Goal: Transaction & Acquisition: Purchase product/service

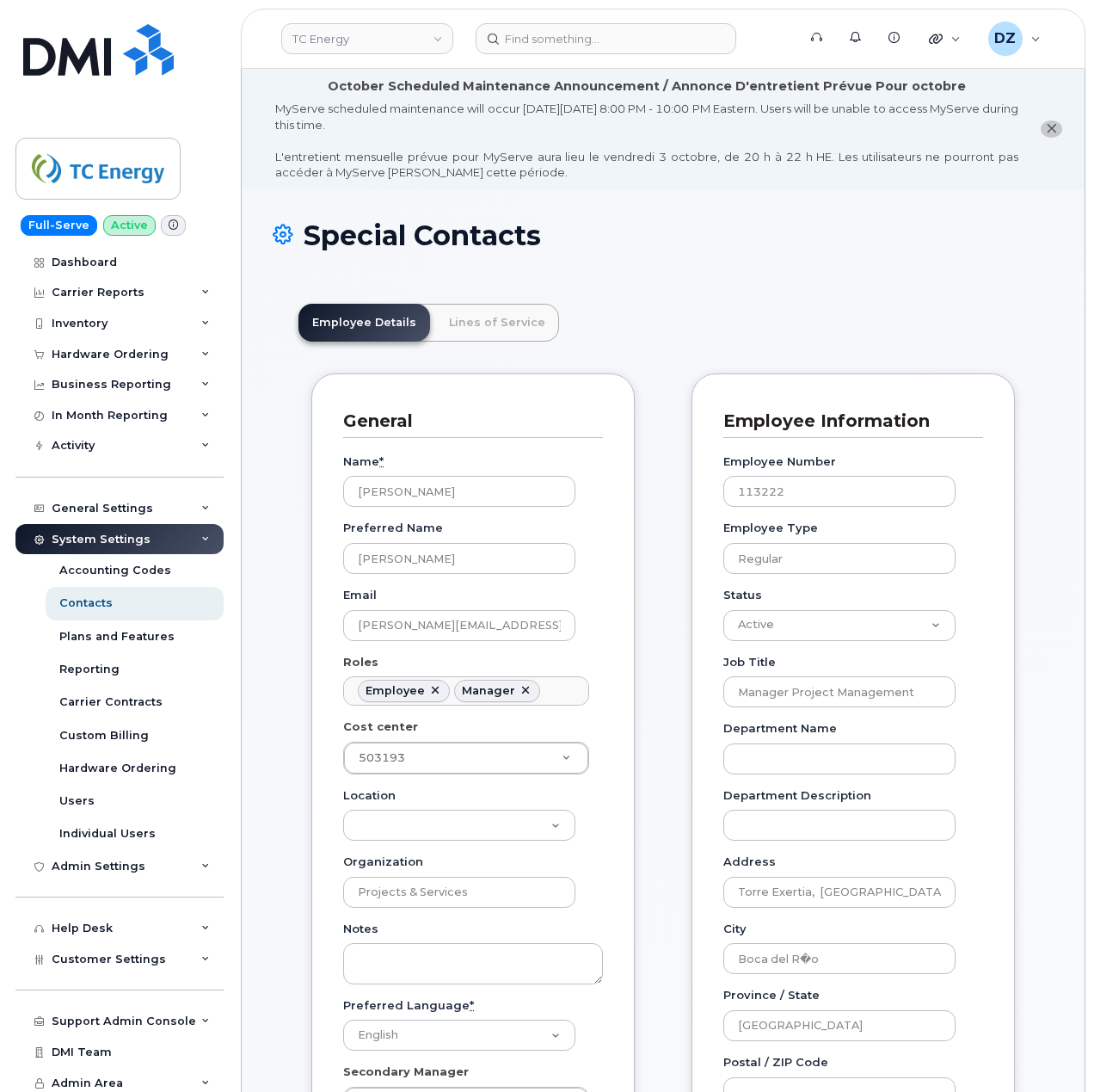
scroll to position [50, 0]
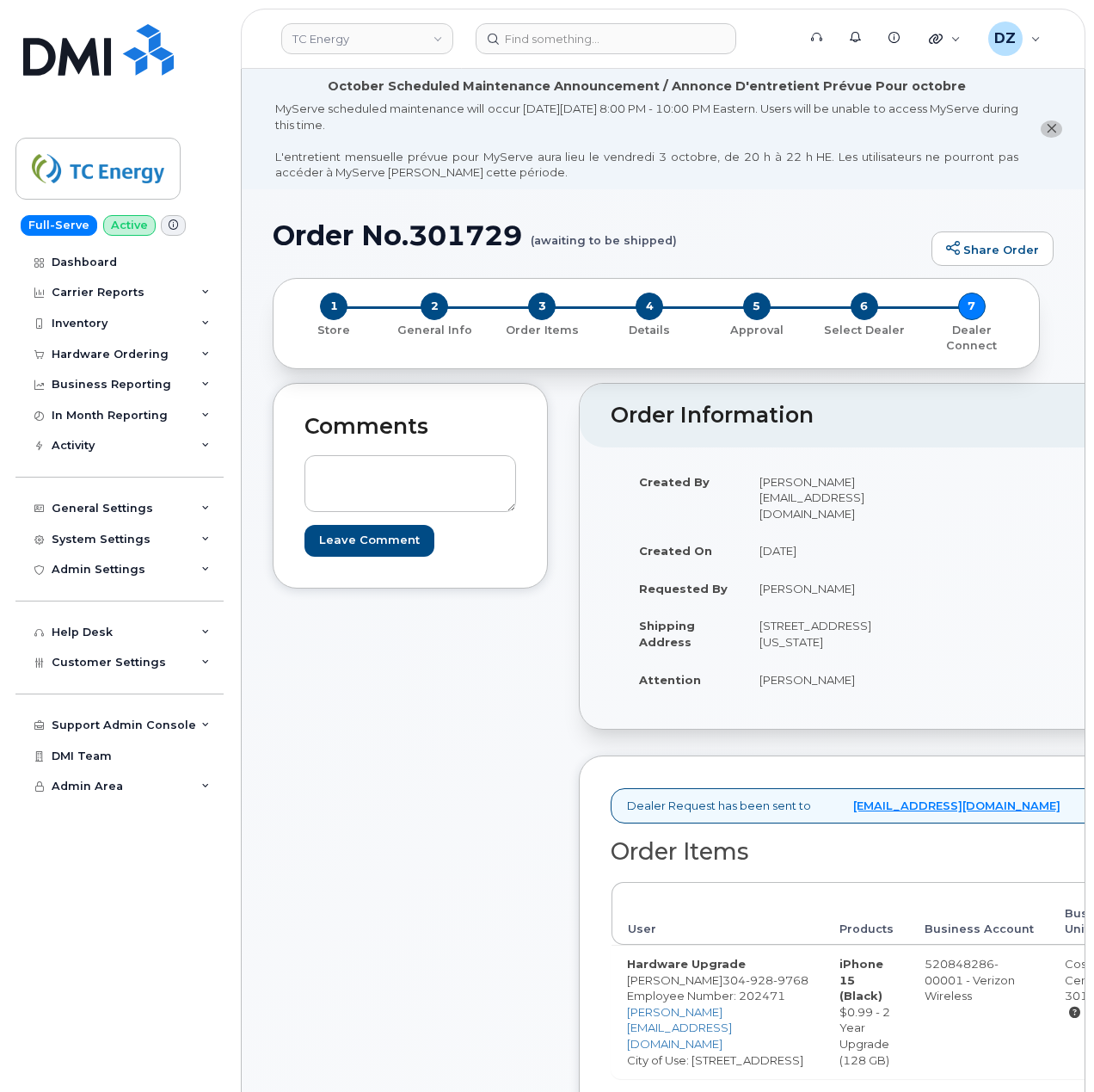
scroll to position [114, 0]
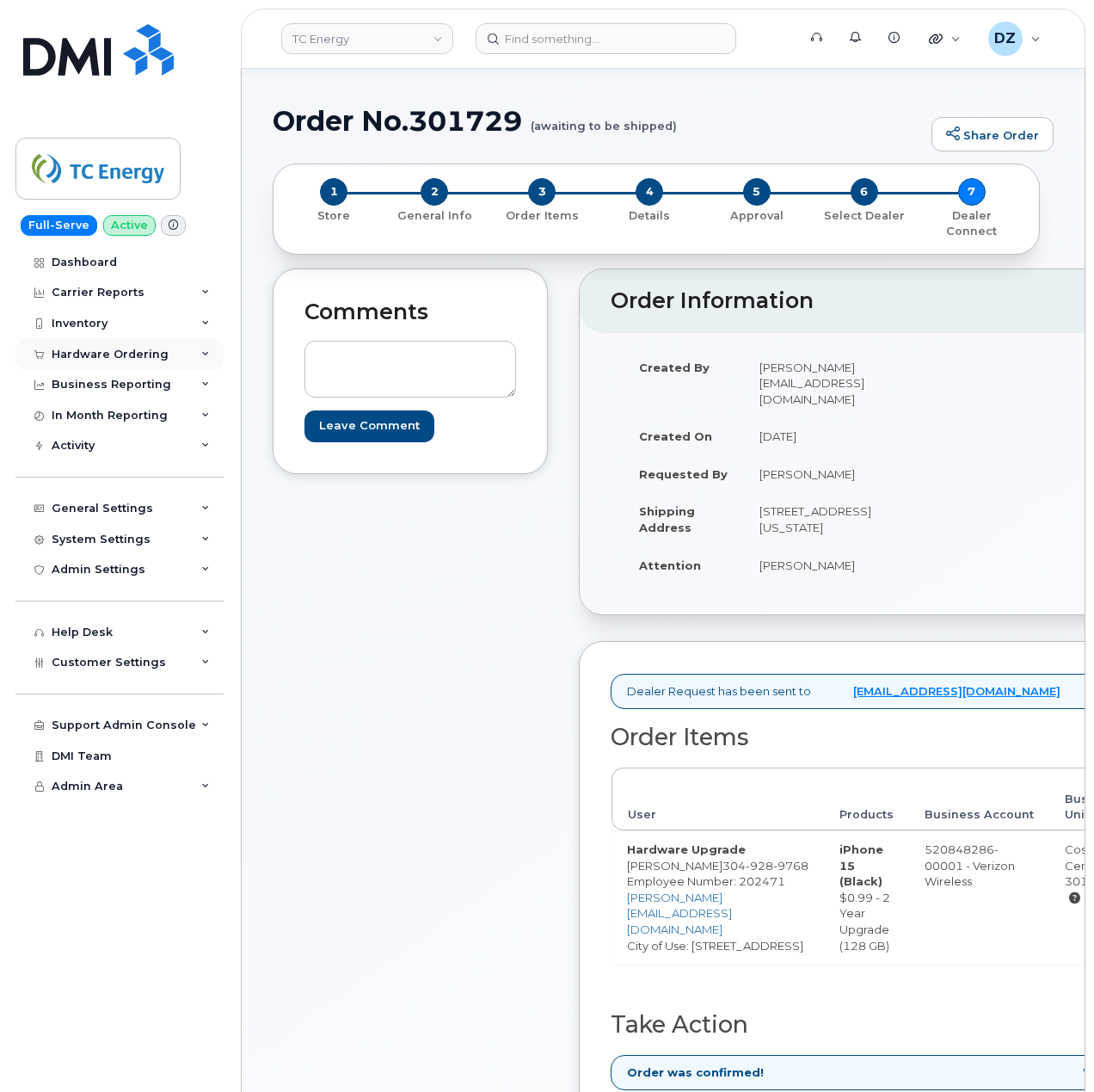
click at [146, 351] on div "Hardware Ordering" at bounding box center [111, 354] width 117 height 14
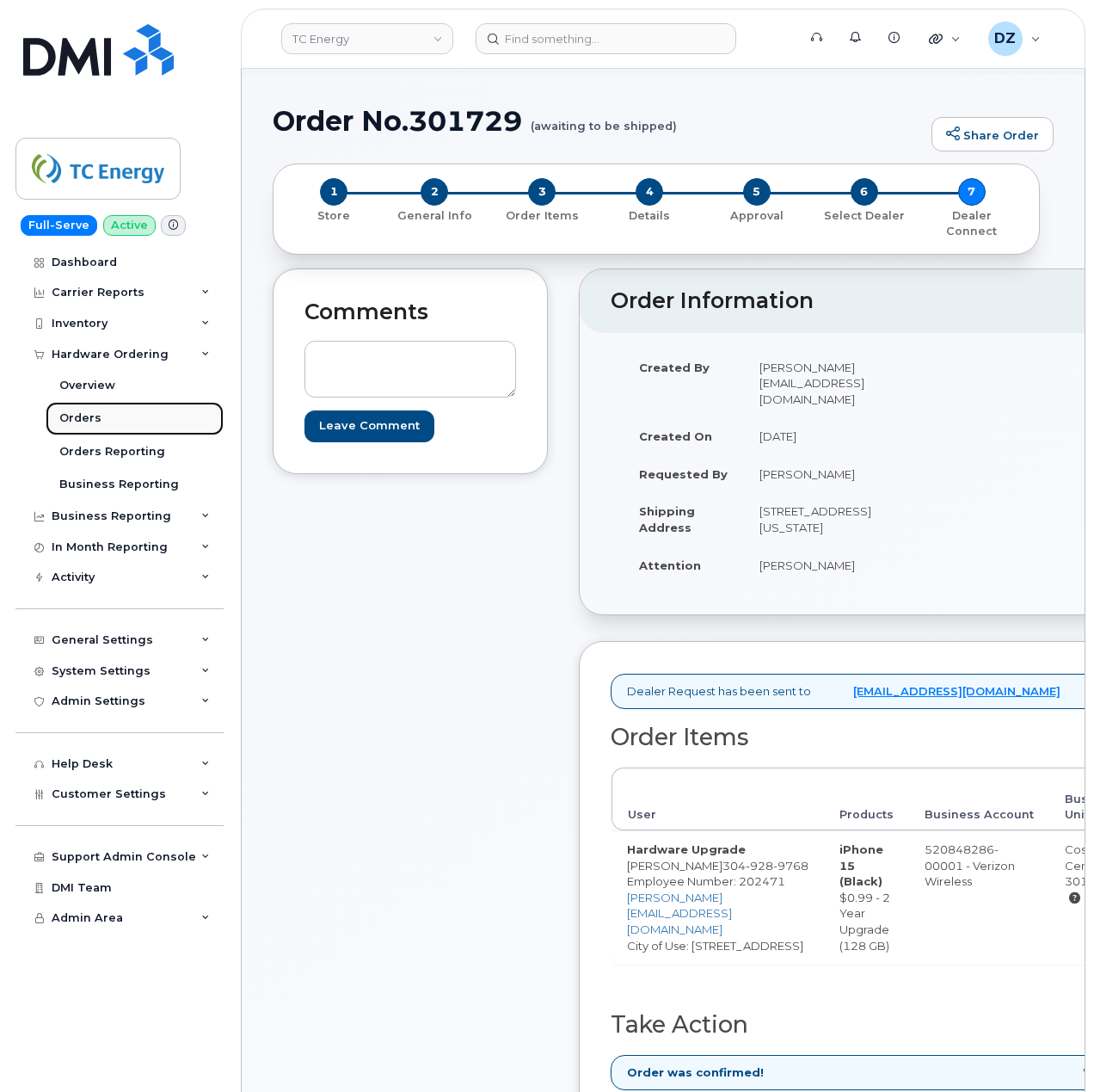
click at [146, 410] on link "Orders" at bounding box center [135, 418] width 178 height 32
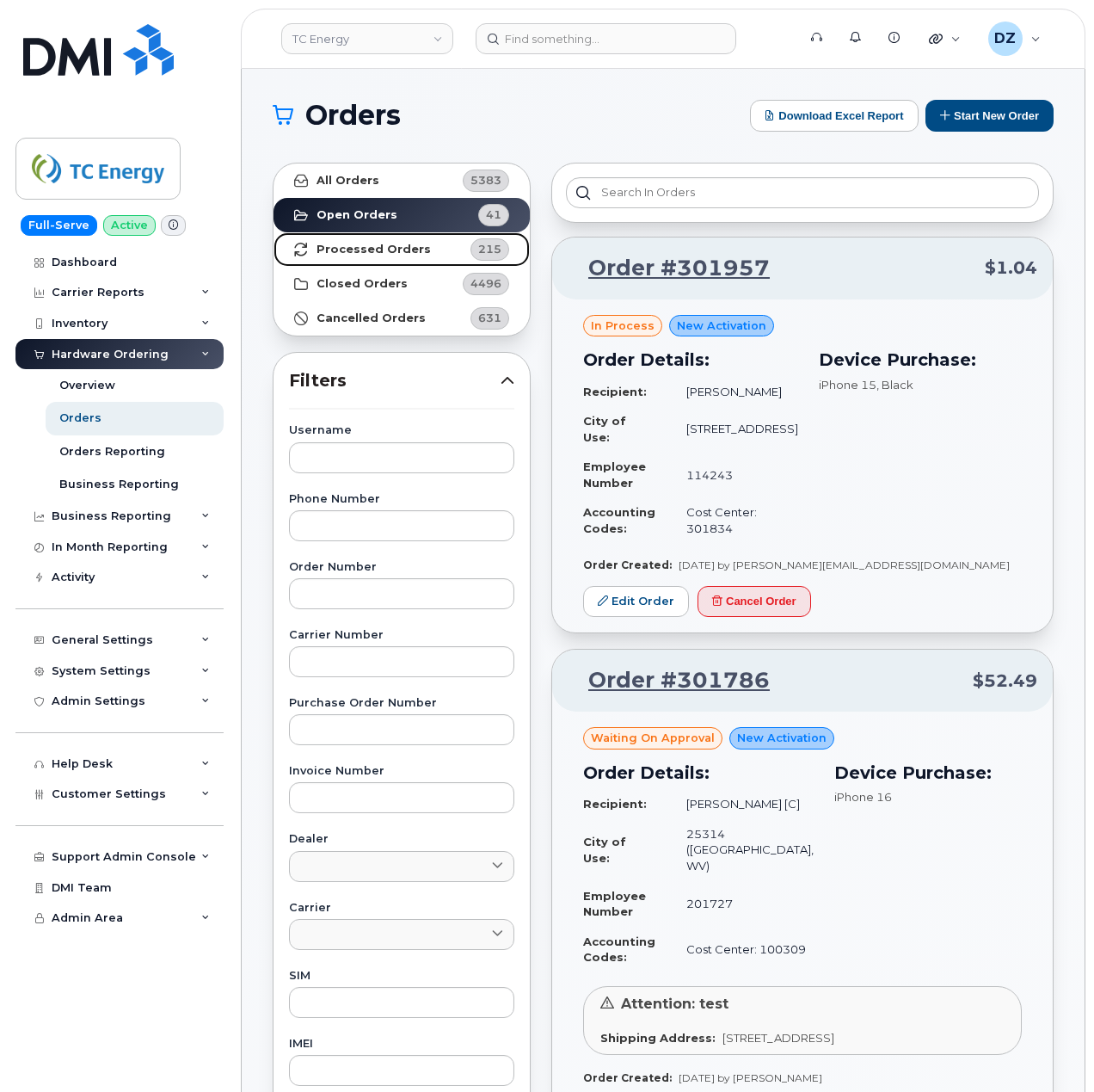
click at [420, 250] on link "Processed Orders 215" at bounding box center [402, 249] width 256 height 34
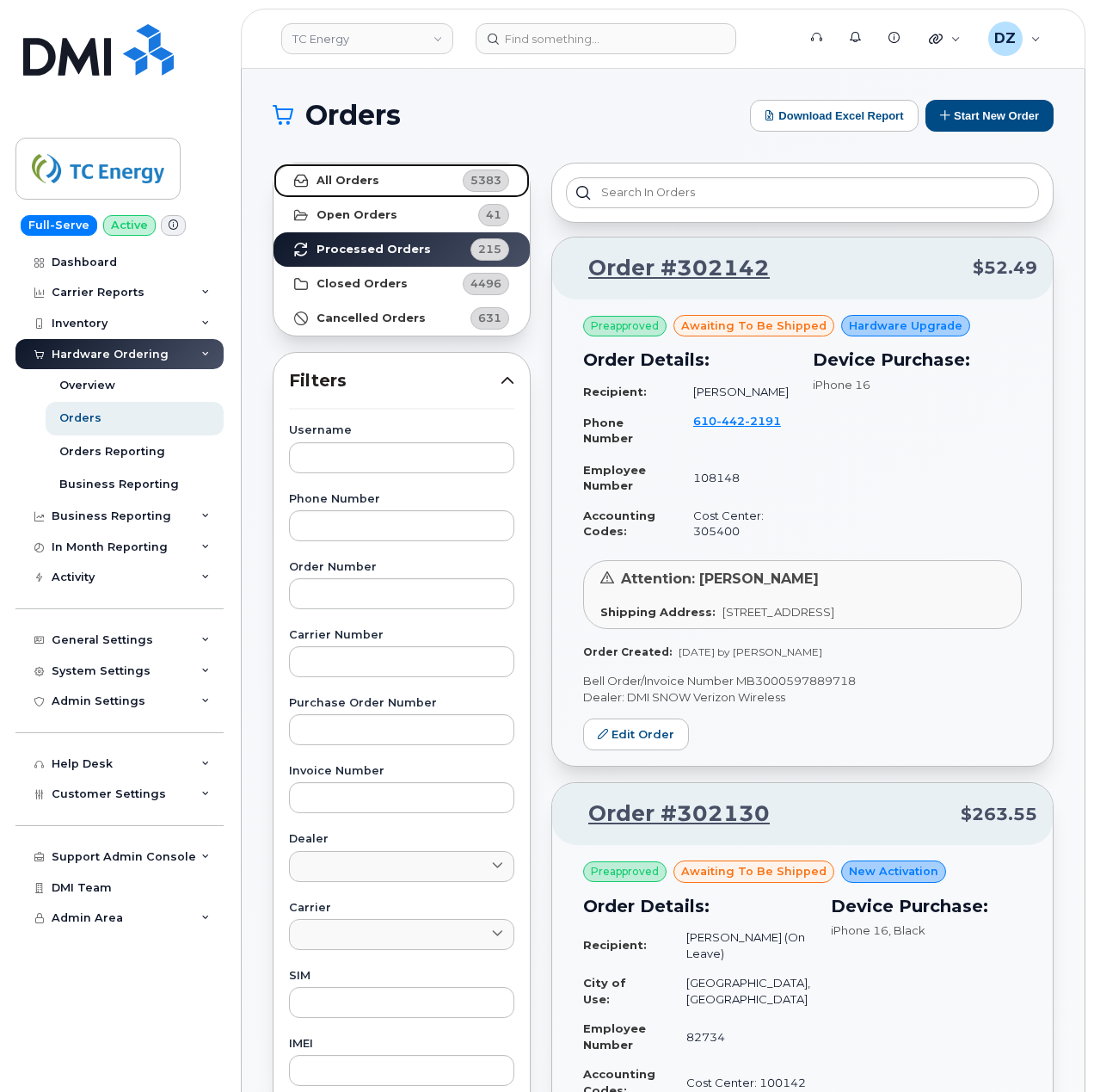
click at [389, 180] on link "All Orders 5383" at bounding box center [402, 180] width 256 height 34
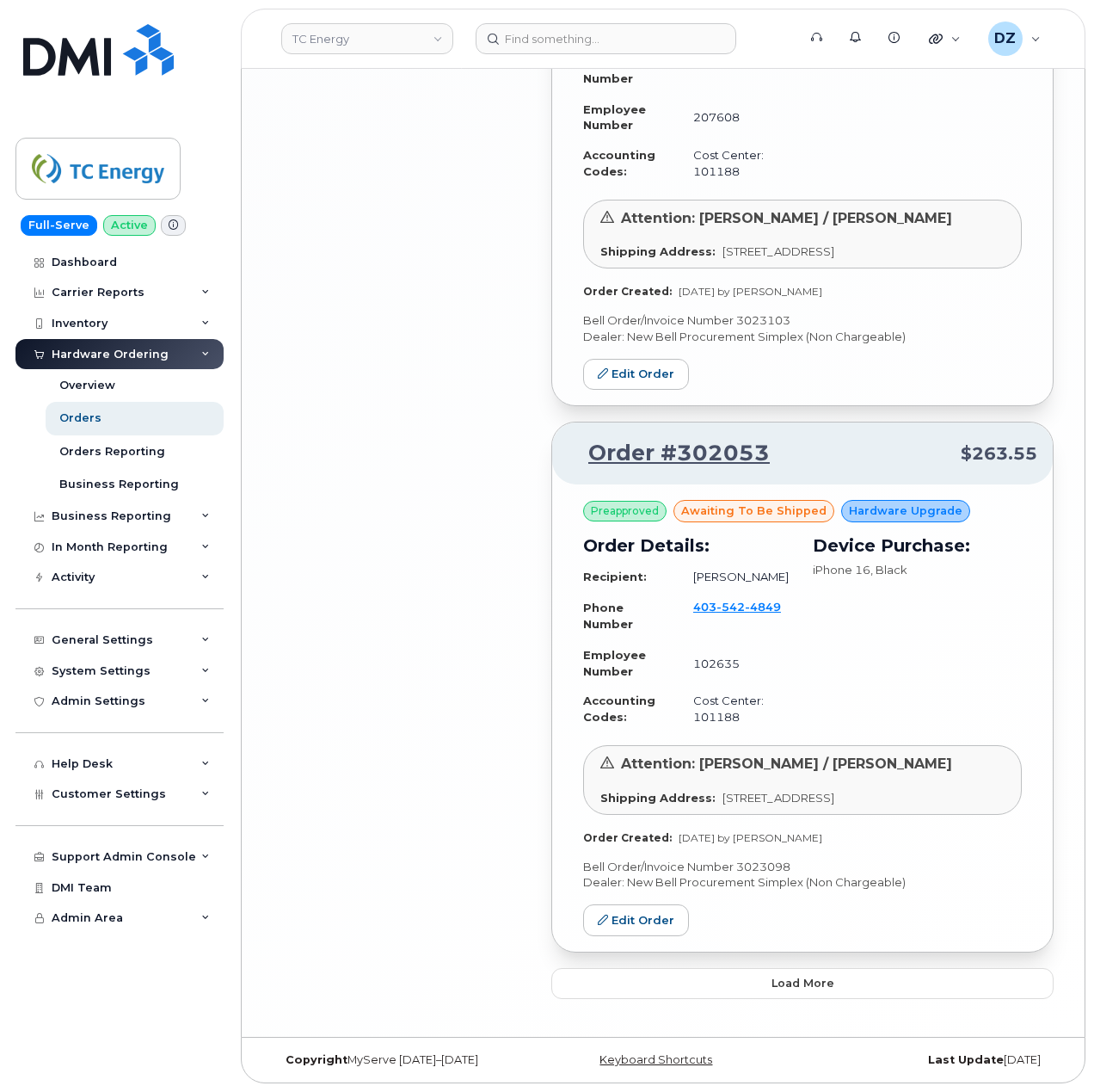
scroll to position [3707, 0]
click at [783, 988] on span "Load more" at bounding box center [803, 982] width 63 height 17
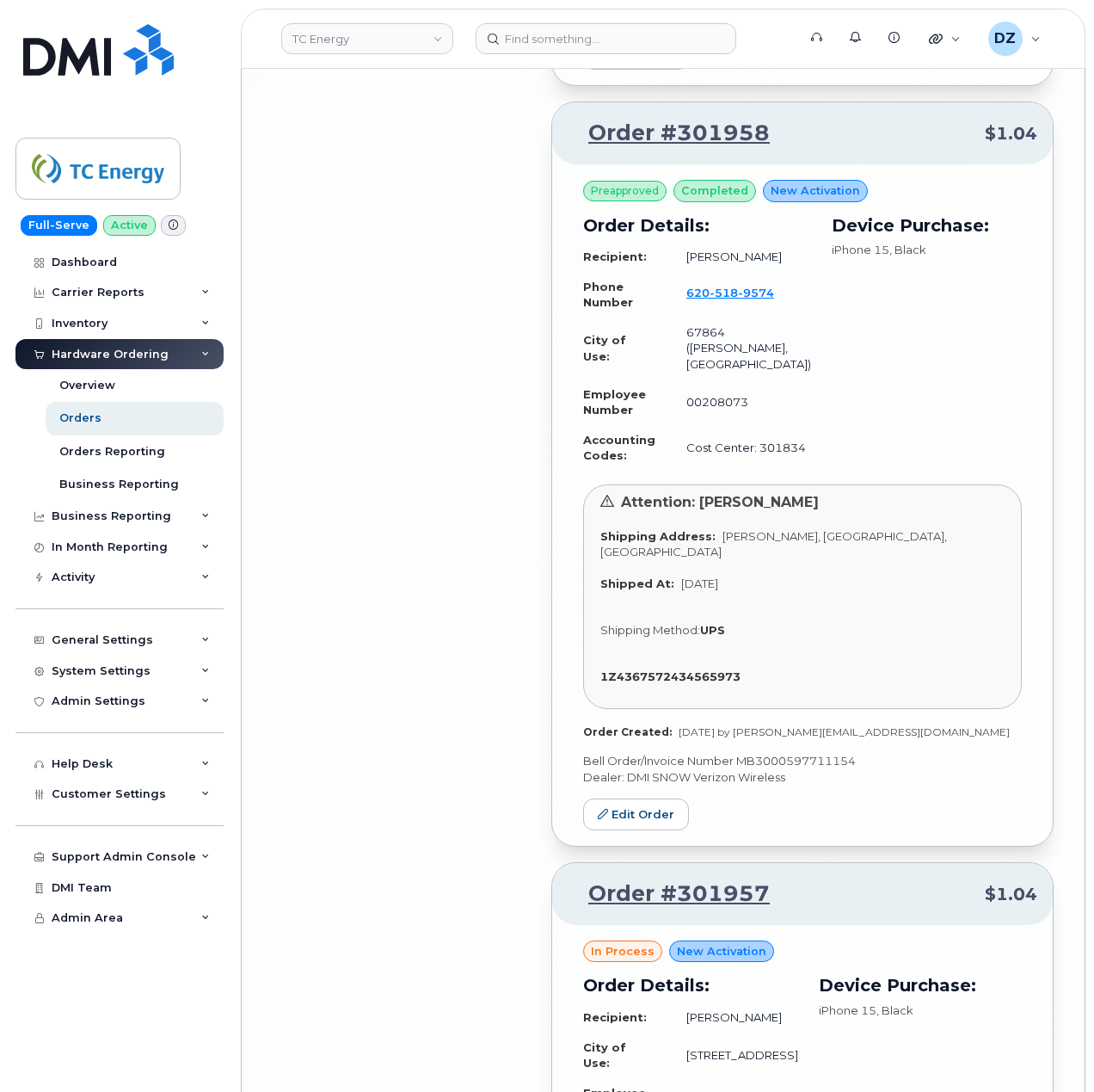
scroll to position [7376, 0]
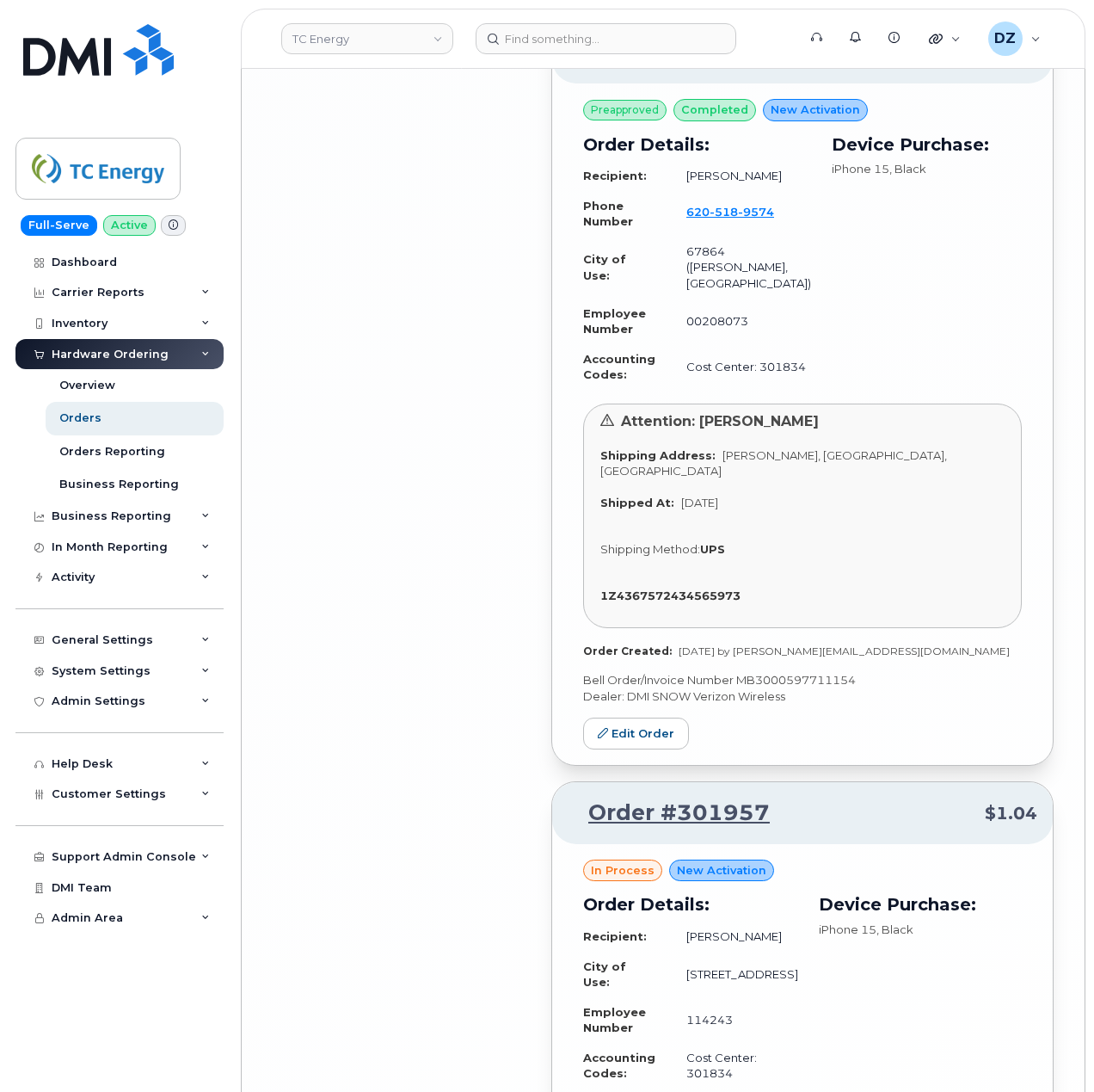
drag, startPoint x: 792, startPoint y: 174, endPoint x: 593, endPoint y: 186, distance: 199.4
click at [593, 83] on div "Order #301958 $1.04" at bounding box center [802, 52] width 501 height 62
copy link "Order #301958"
drag, startPoint x: 767, startPoint y: 701, endPoint x: 602, endPoint y: 708, distance: 165.1
click at [602, 628] on div "Attention: Jimmy Johannsen Shipping Address: Meade, KS, USA Shipped At: Sep 29,…" at bounding box center [802, 515] width 438 height 224
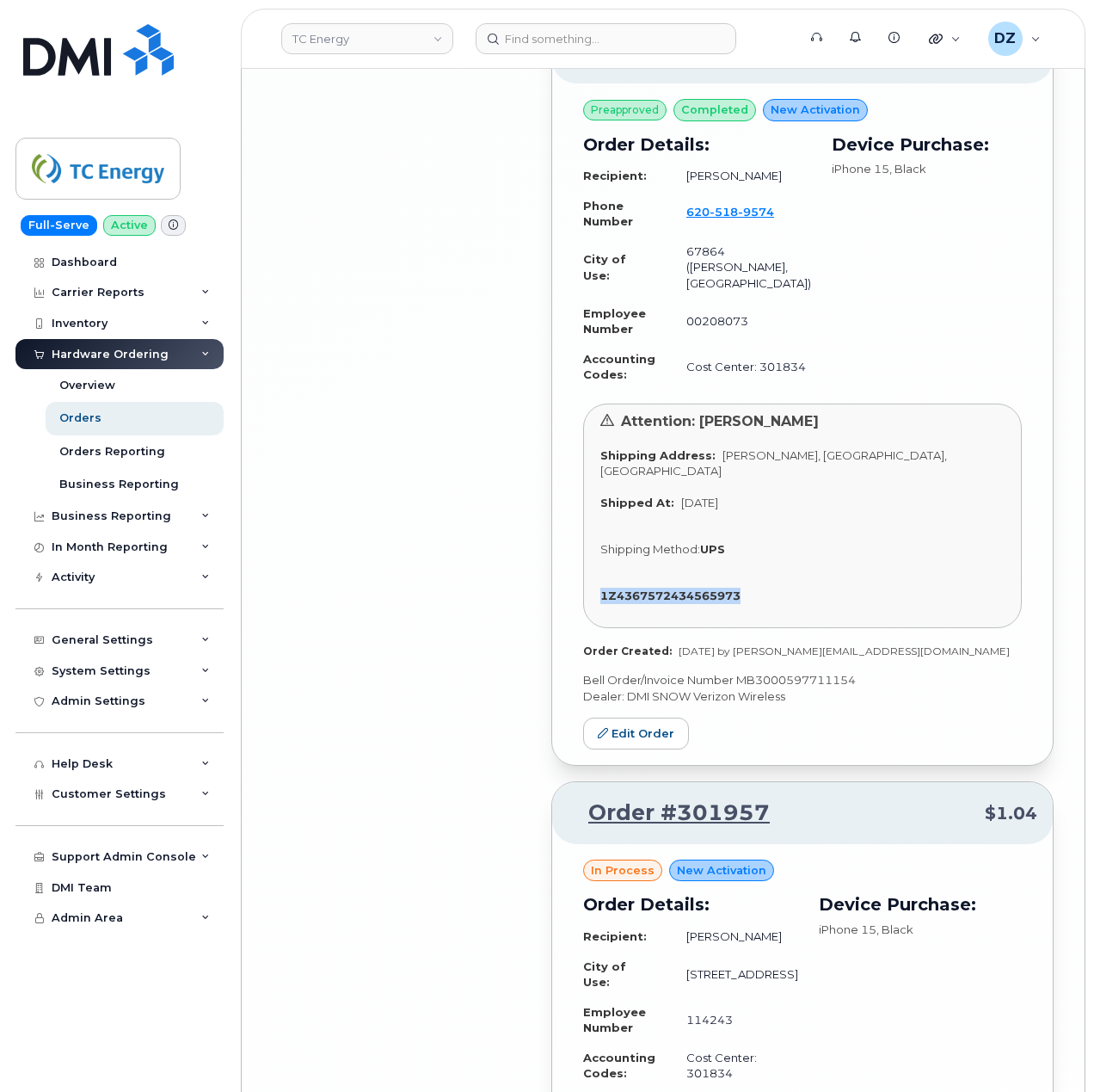
copy strong "1Z4367572434565973"
click at [830, 688] on p "Bell Order/Invoice Number MB3000597711154" at bounding box center [802, 680] width 438 height 17
copy p "MB3000597711154"
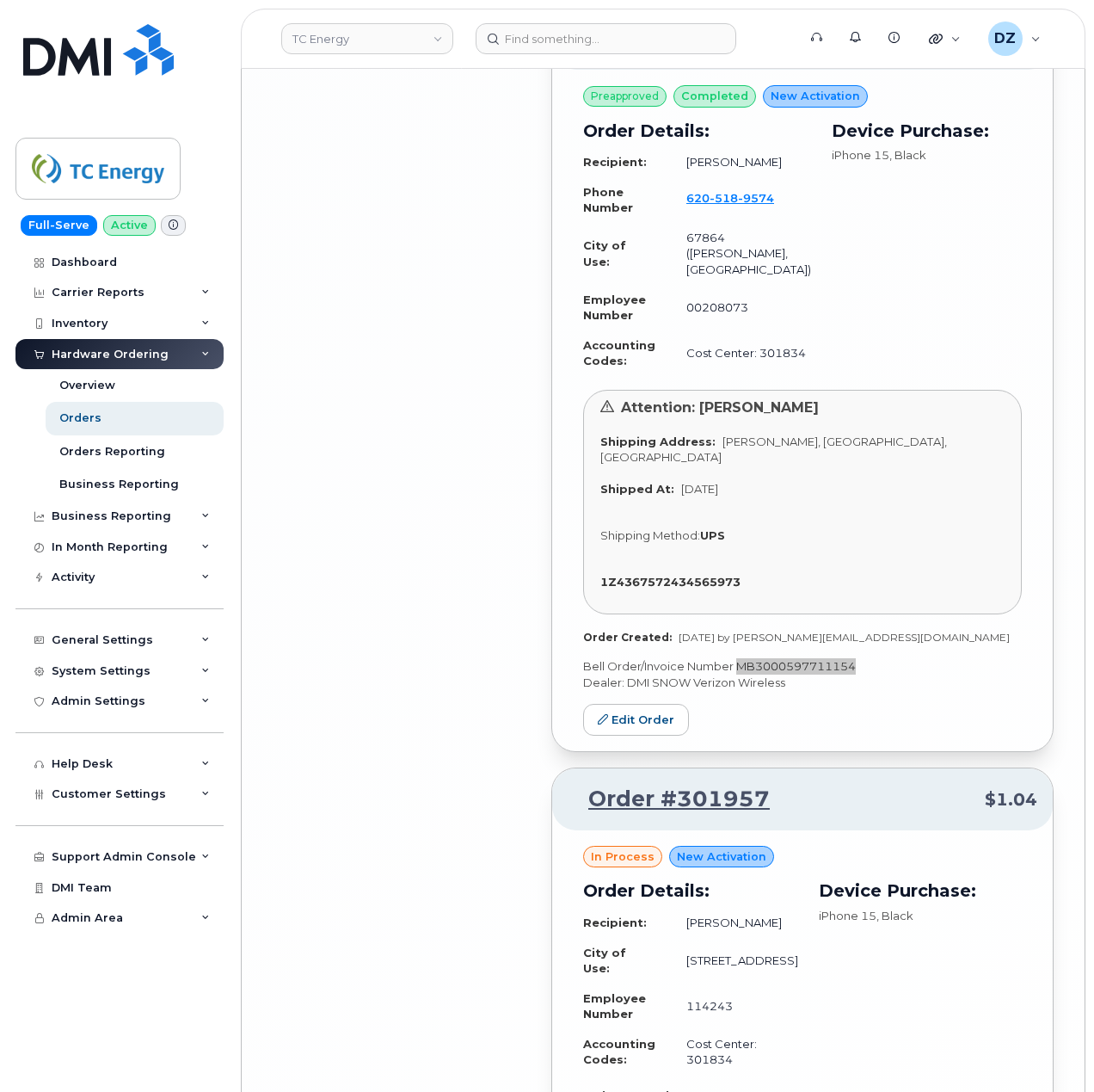
scroll to position [7606, 0]
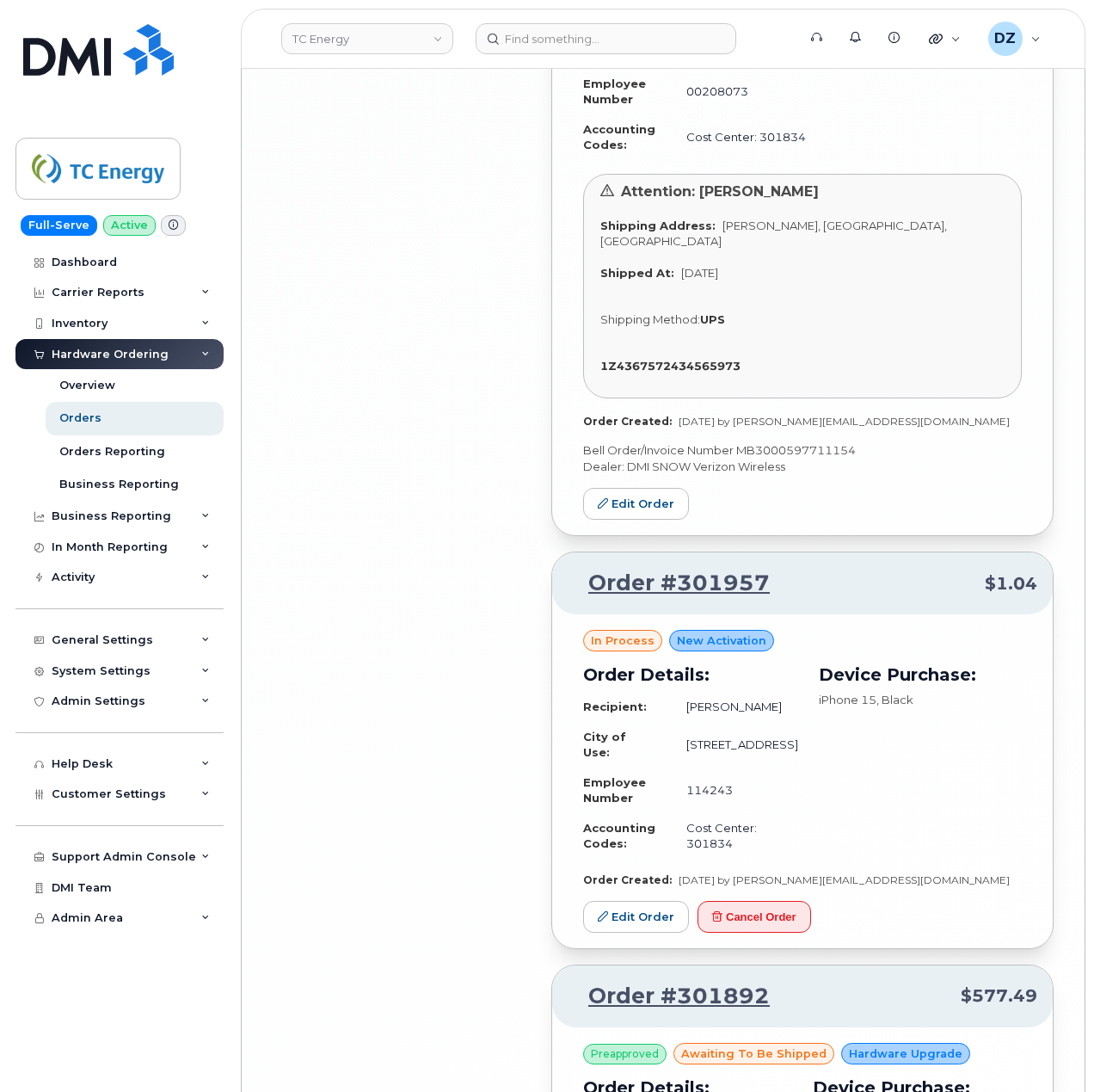
drag, startPoint x: 898, startPoint y: 980, endPoint x: 760, endPoint y: 986, distance: 138.1
click at [760, 887] on span "Sep 28, 2025 by zach_hooks@tcenergy.com" at bounding box center [844, 879] width 331 height 13
copy span "[EMAIL_ADDRESS][DOMAIN_NAME]"
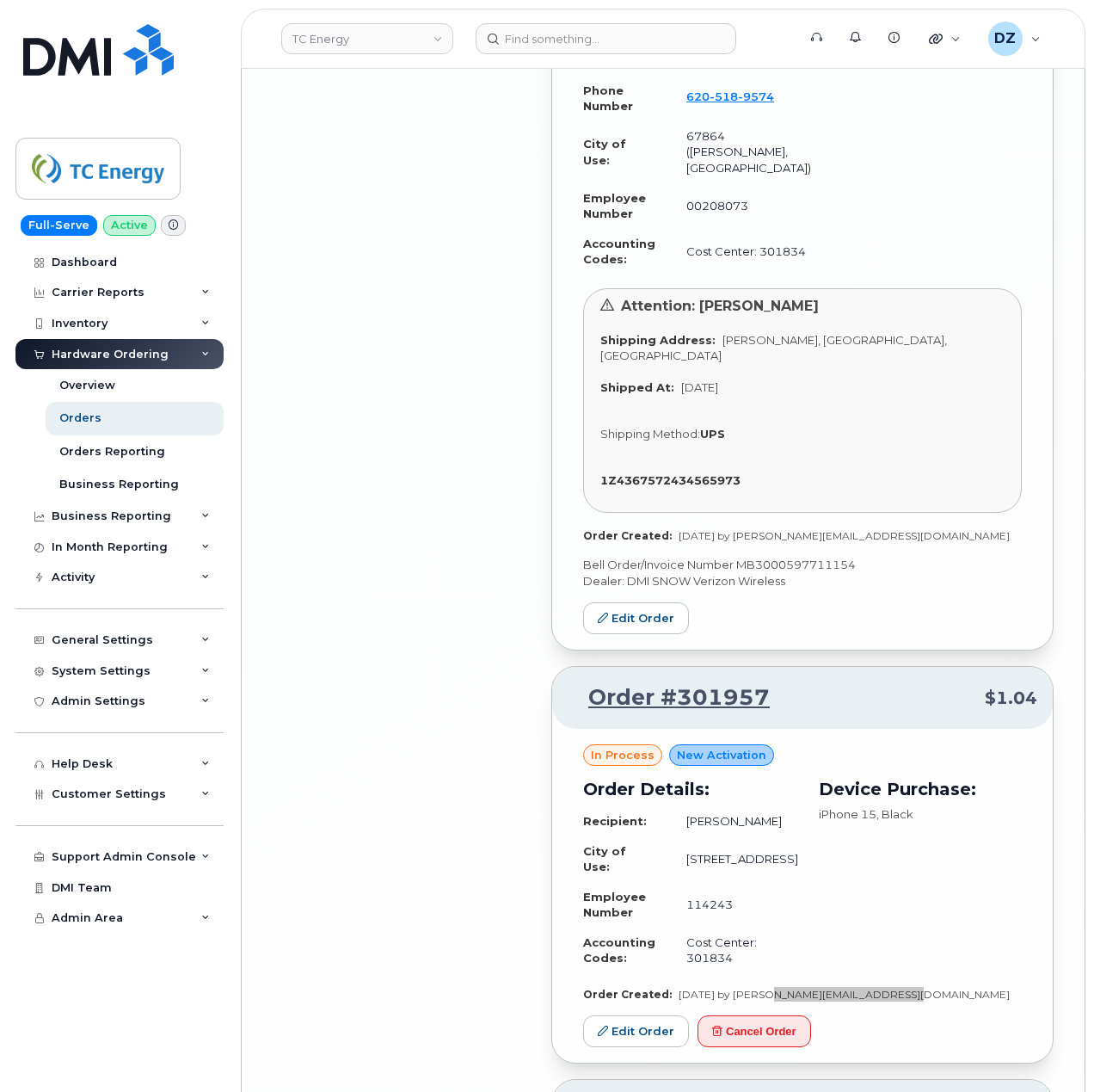
scroll to position [7376, 0]
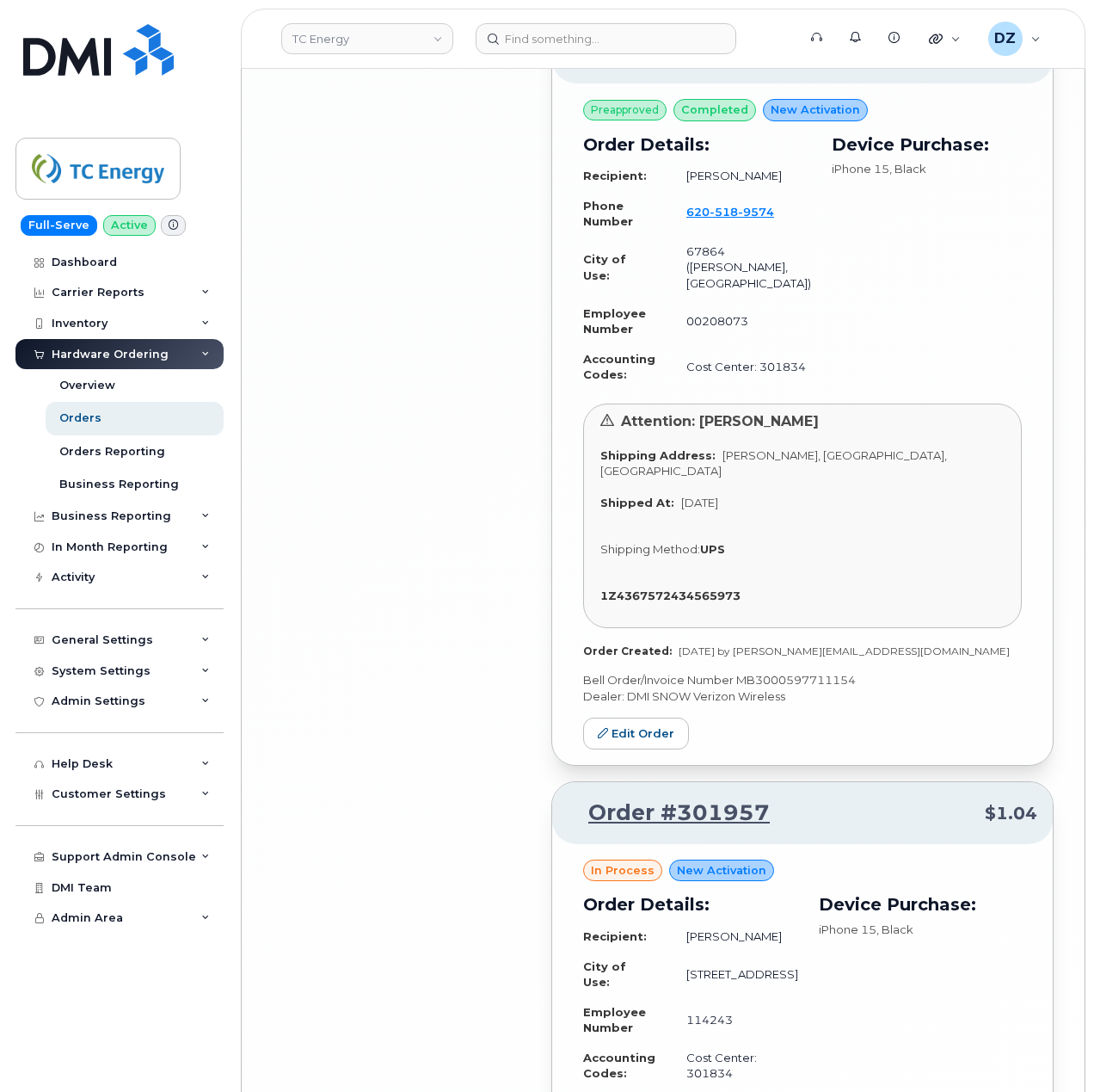
drag, startPoint x: 499, startPoint y: 651, endPoint x: 481, endPoint y: 651, distance: 18.0
click at [671, 22] on header "TC Energy Support Alerts Knowledge Base Quicklinks Suspend / Cancel Device Chan…" at bounding box center [662, 39] width 844 height 61
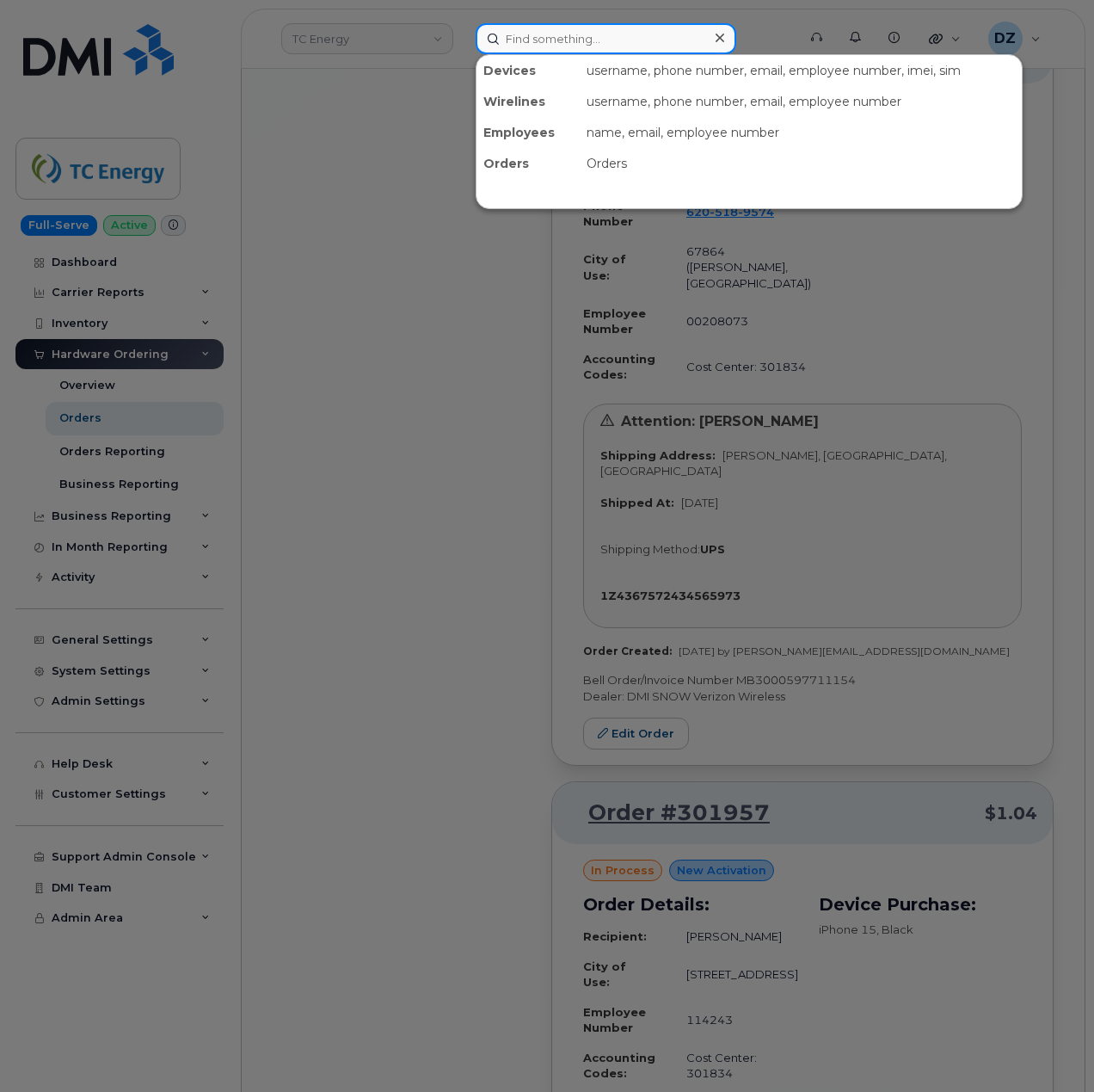
click at [649, 35] on input at bounding box center [606, 39] width 260 height 31
paste input "832-584-0576"
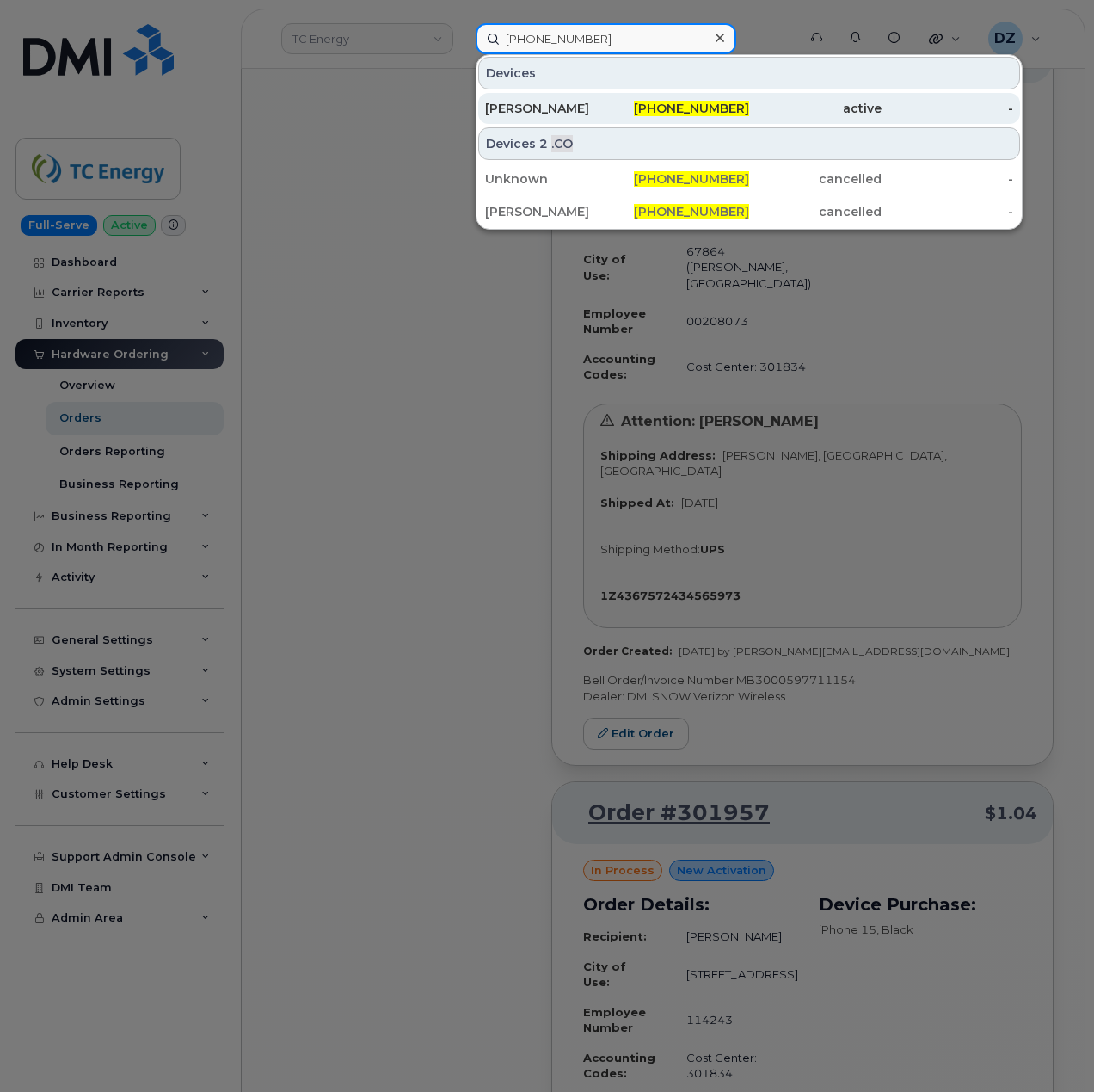
type input "832-584-0576"
click at [638, 102] on div "832-584-0576" at bounding box center [683, 109] width 132 height 18
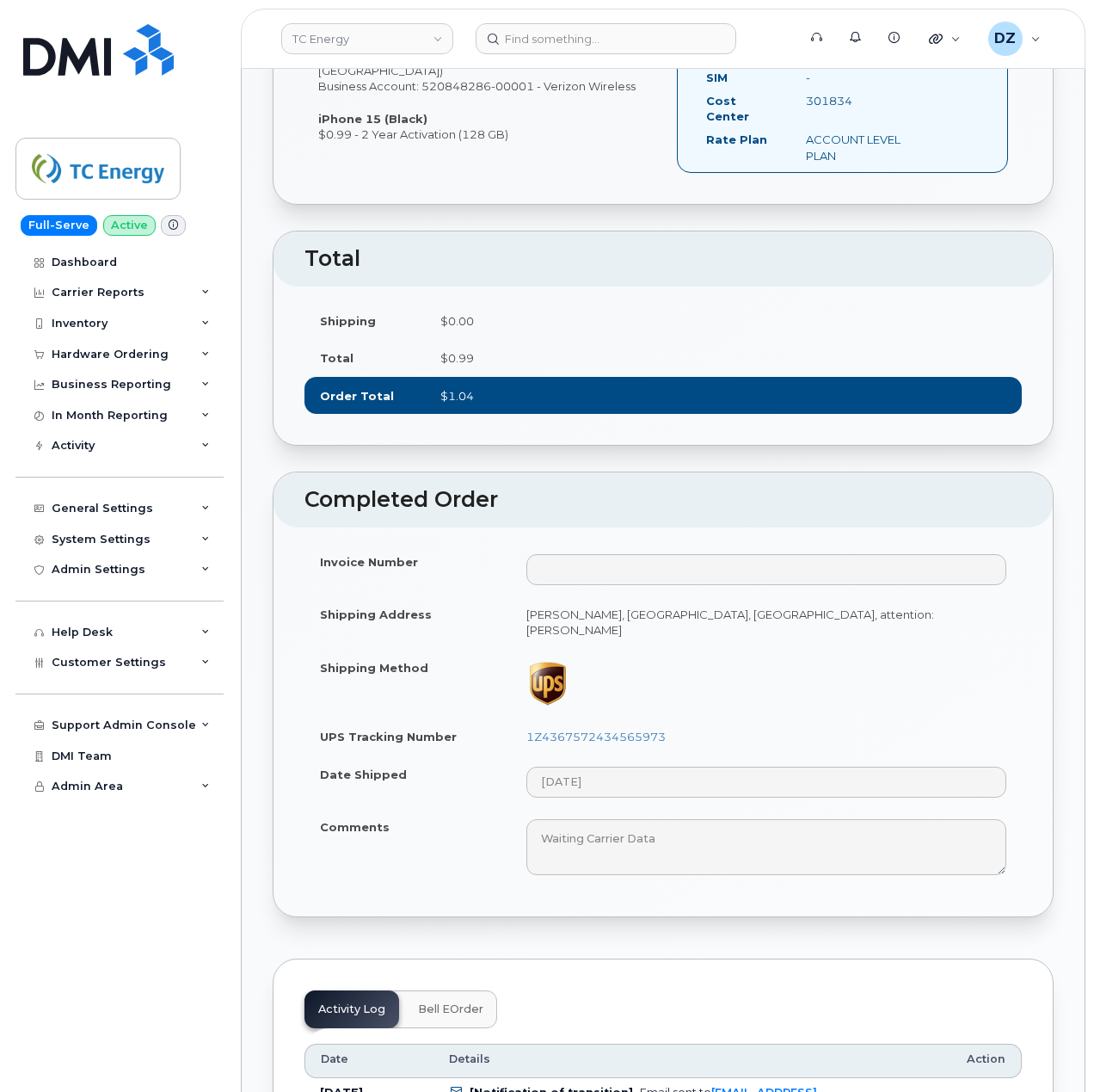
scroll to position [229, 0]
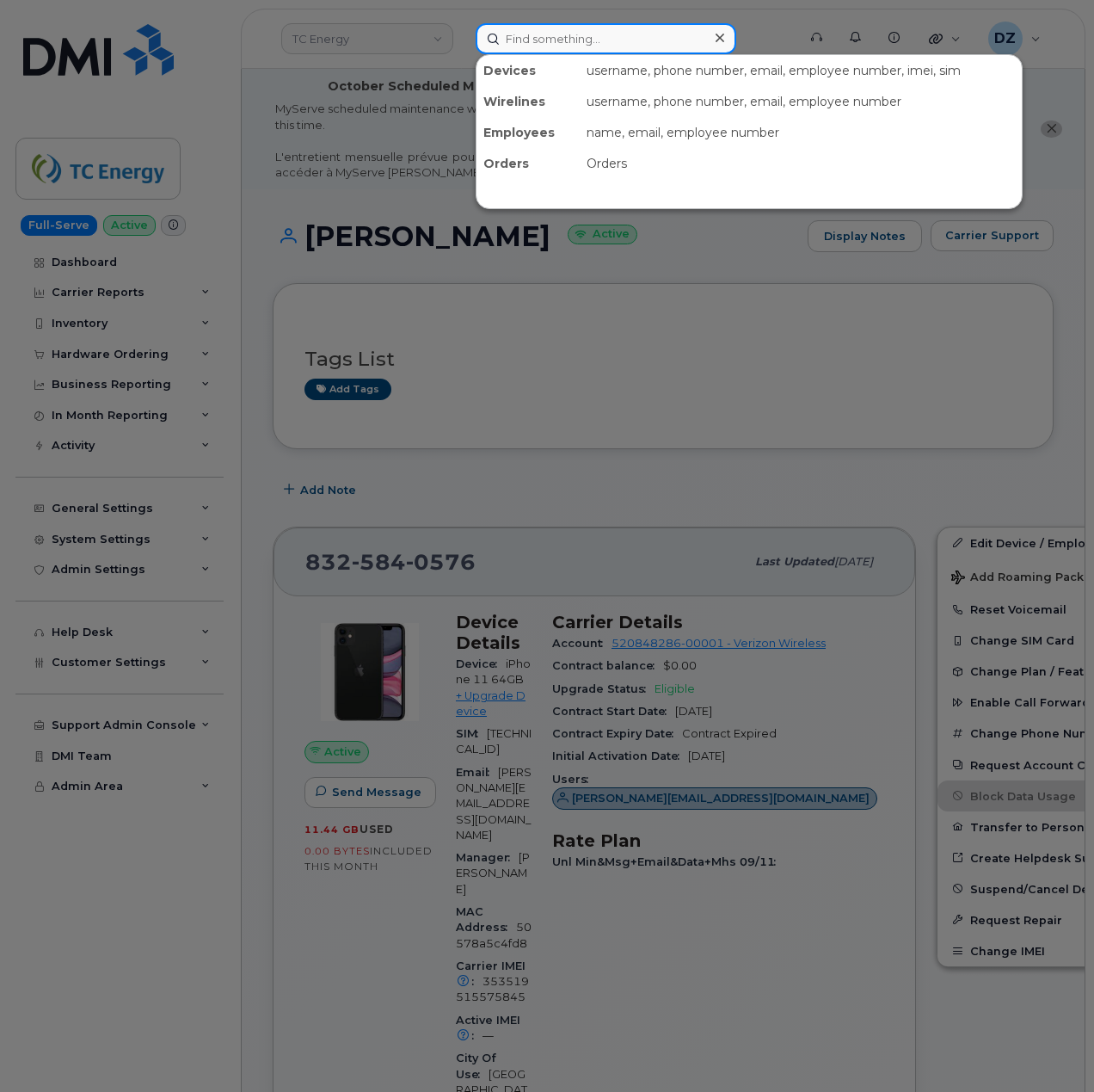
click at [547, 25] on input at bounding box center [606, 39] width 260 height 31
paste input "3465772300"
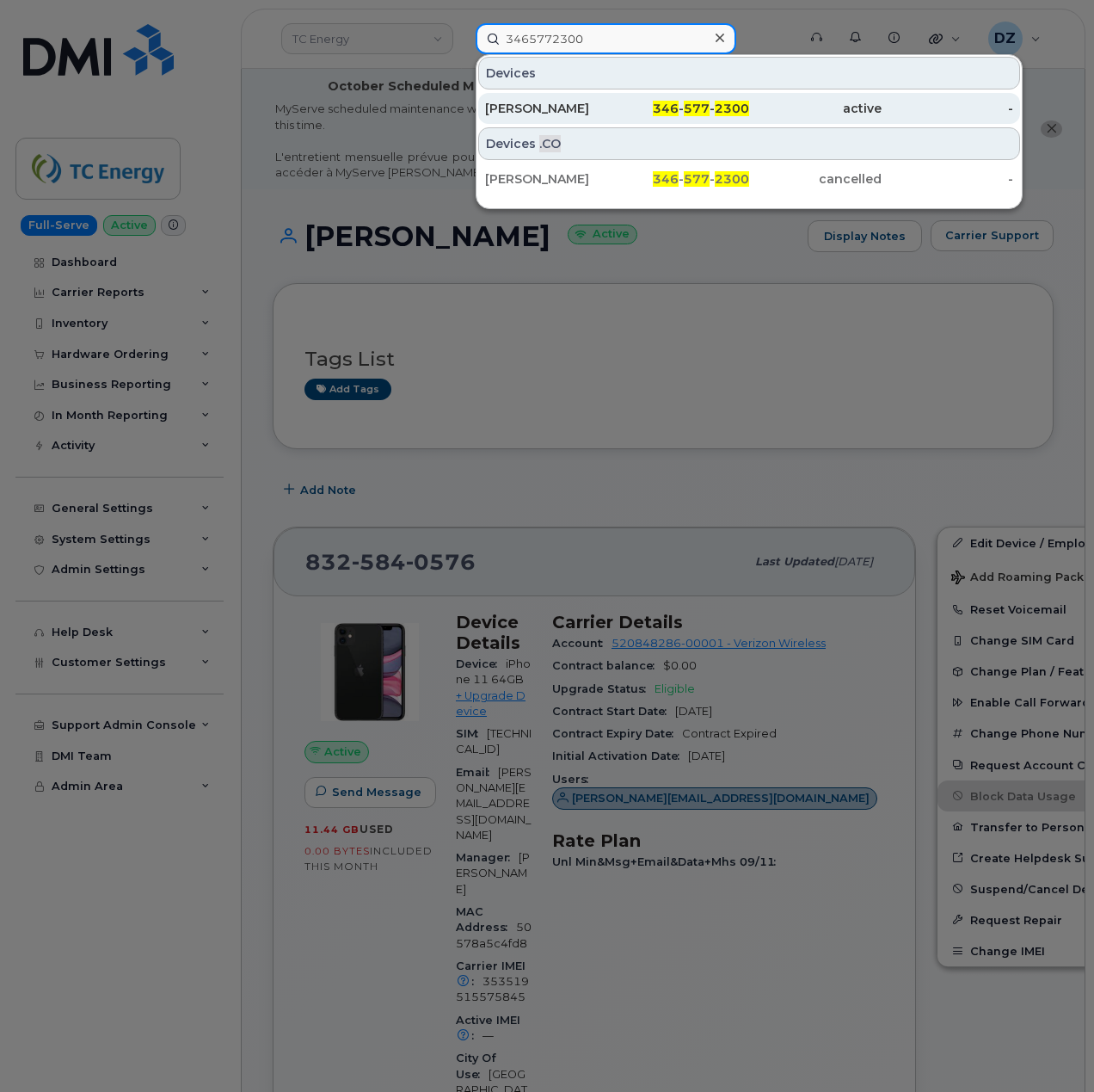
type input "3465772300"
click at [606, 105] on div "JOHN DOWNING" at bounding box center [551, 109] width 132 height 18
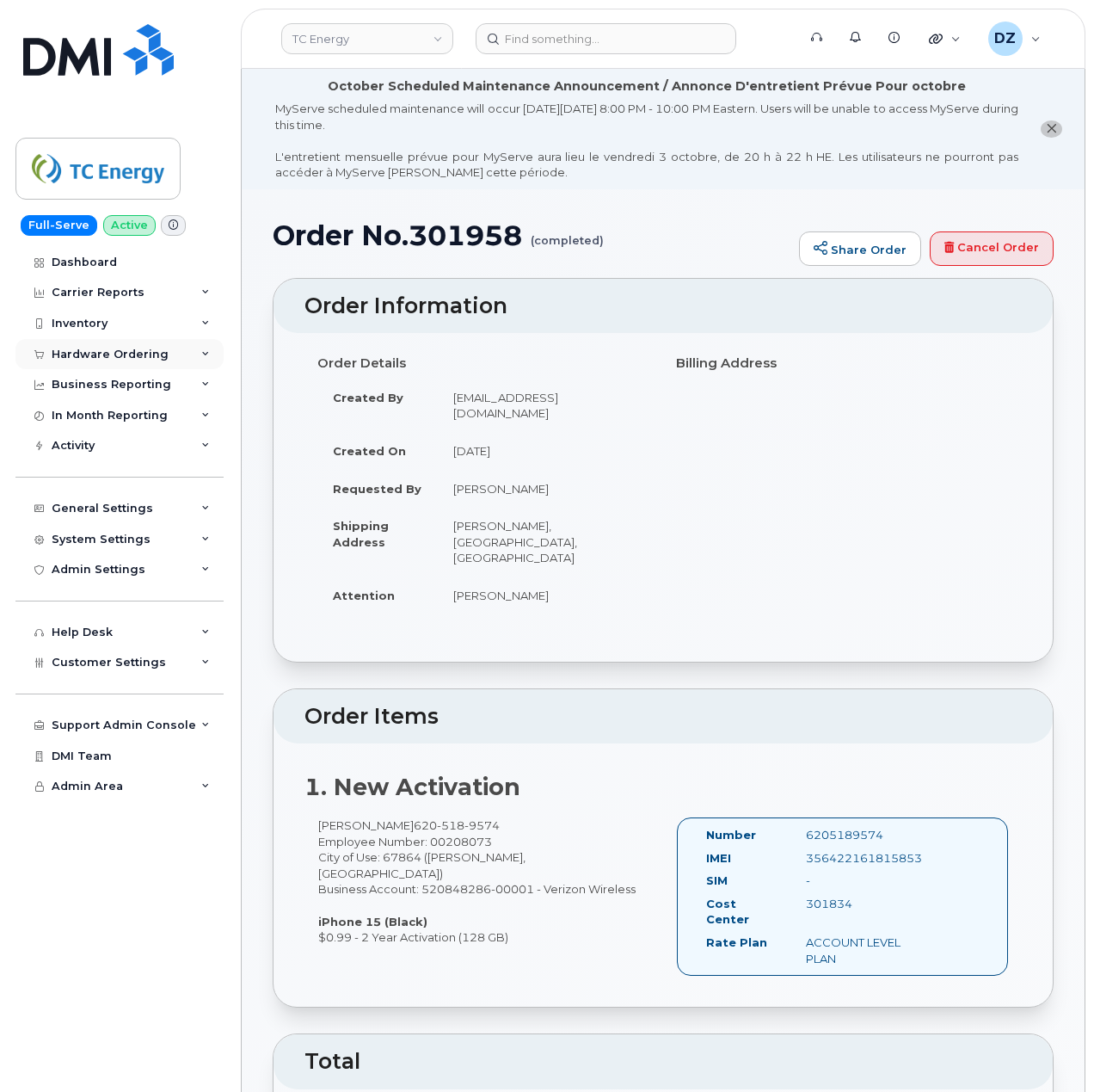
click at [153, 349] on div "Hardware Ordering" at bounding box center [111, 354] width 117 height 14
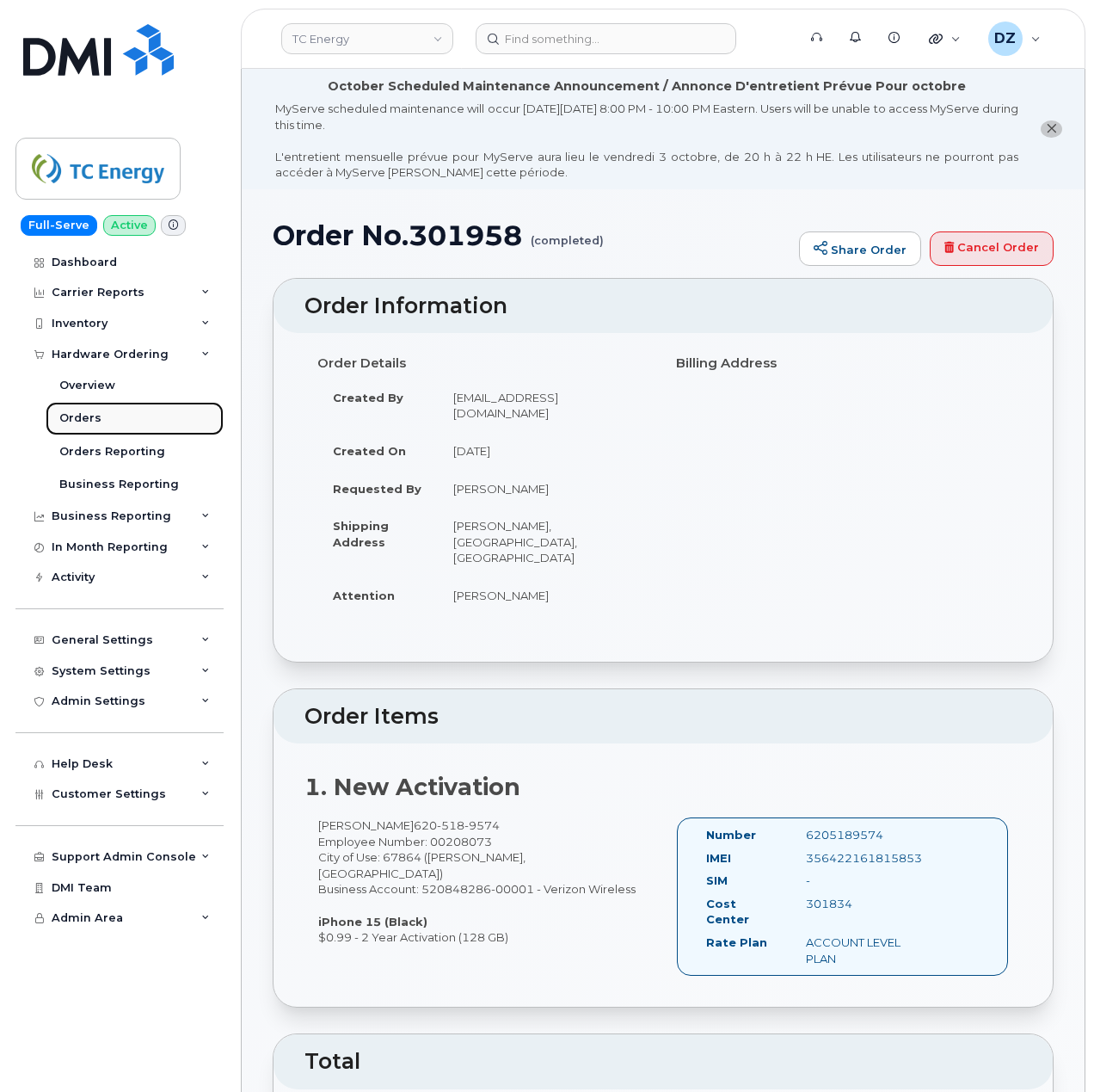
click at [101, 415] on link "Orders" at bounding box center [135, 418] width 178 height 32
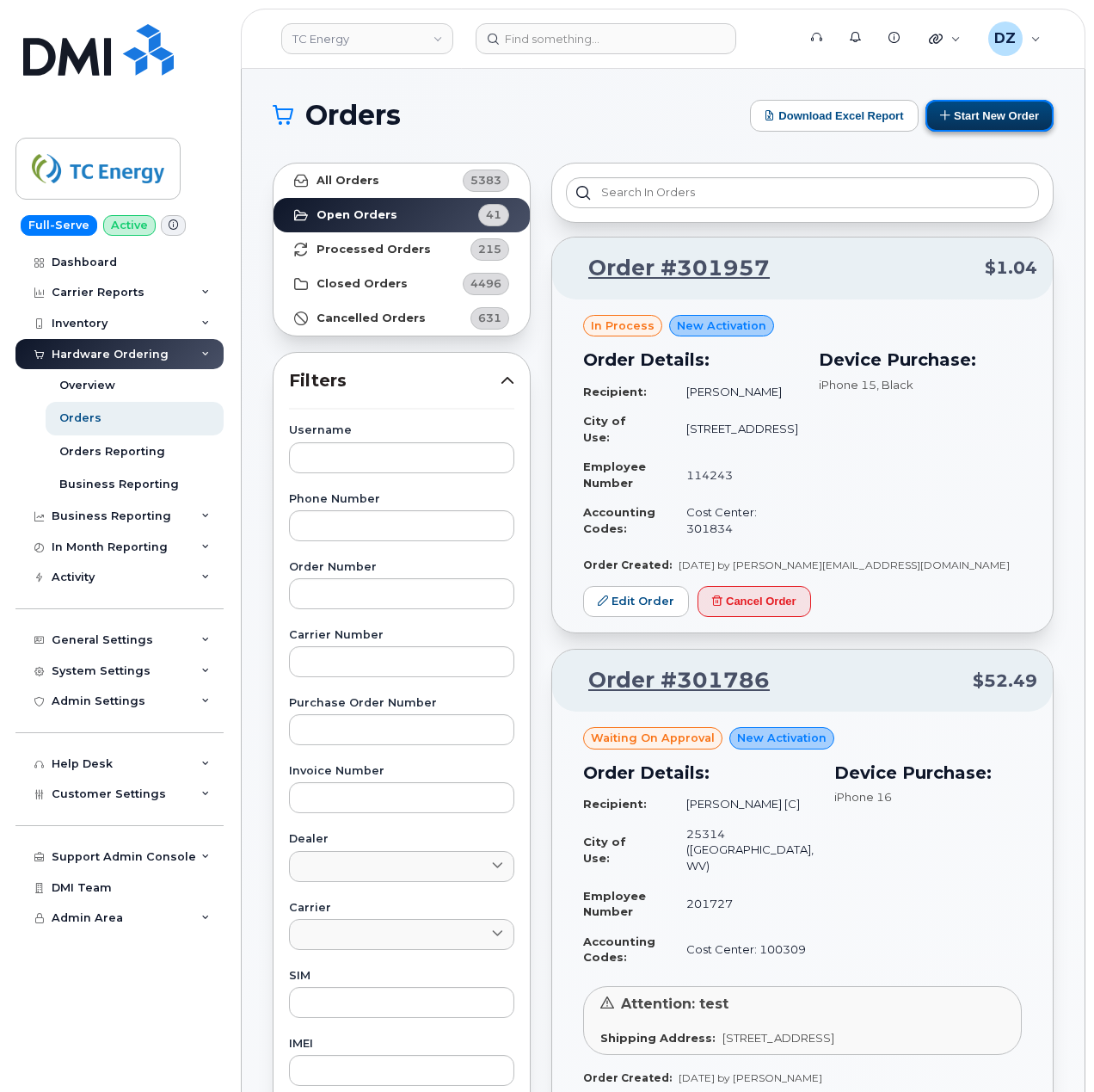
click at [986, 117] on button "Start New Order" at bounding box center [989, 115] width 128 height 32
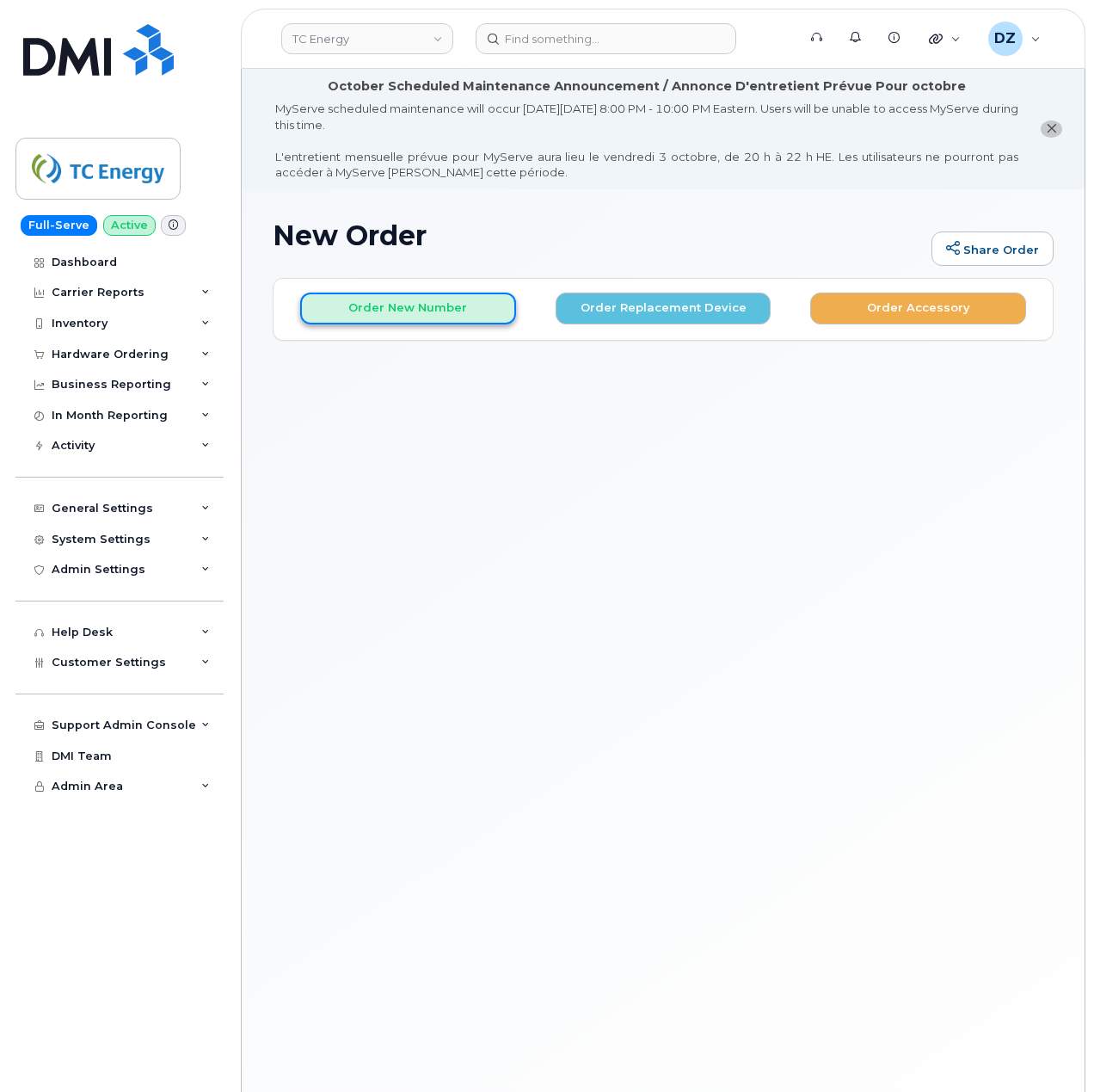
click at [406, 307] on button "Order New Number" at bounding box center [408, 308] width 216 height 32
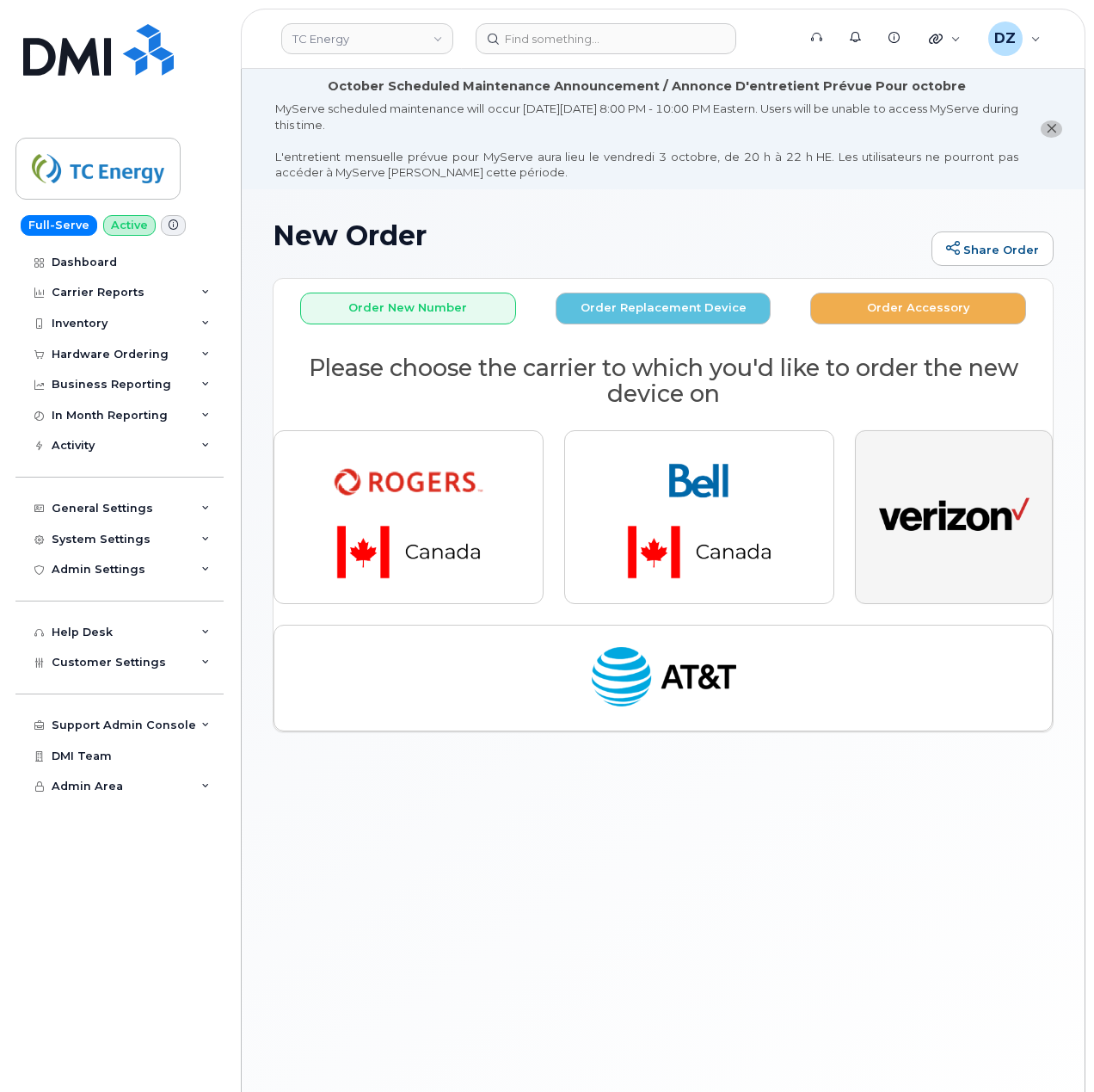
click at [958, 530] on img "button" at bounding box center [955, 517] width 151 height 77
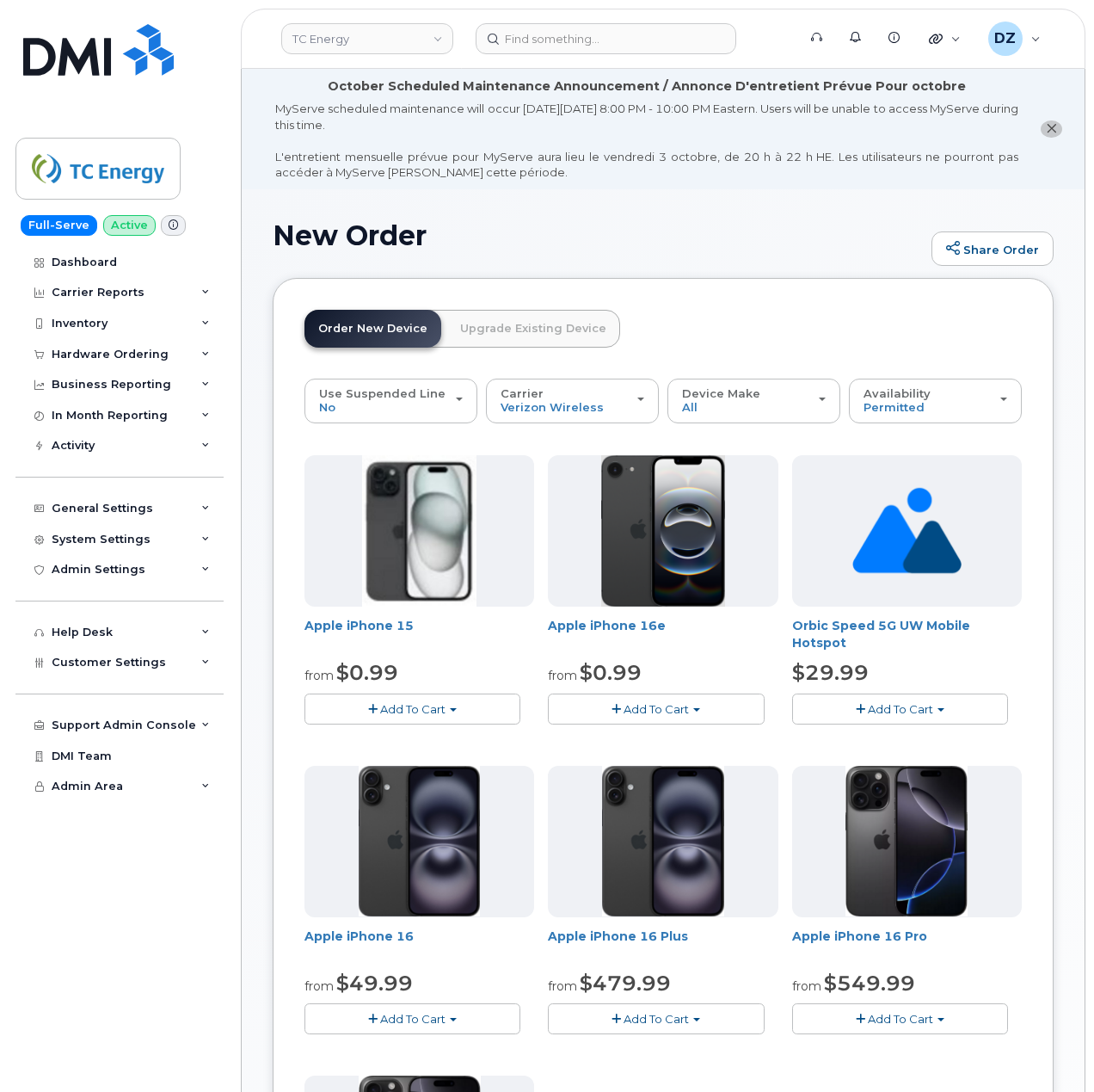
click at [444, 715] on span "Add To Cart" at bounding box center [413, 708] width 66 height 14
click at [438, 785] on link "$0.99 - 2 Year Activation (128 GB)" at bounding box center [429, 784] width 240 height 22
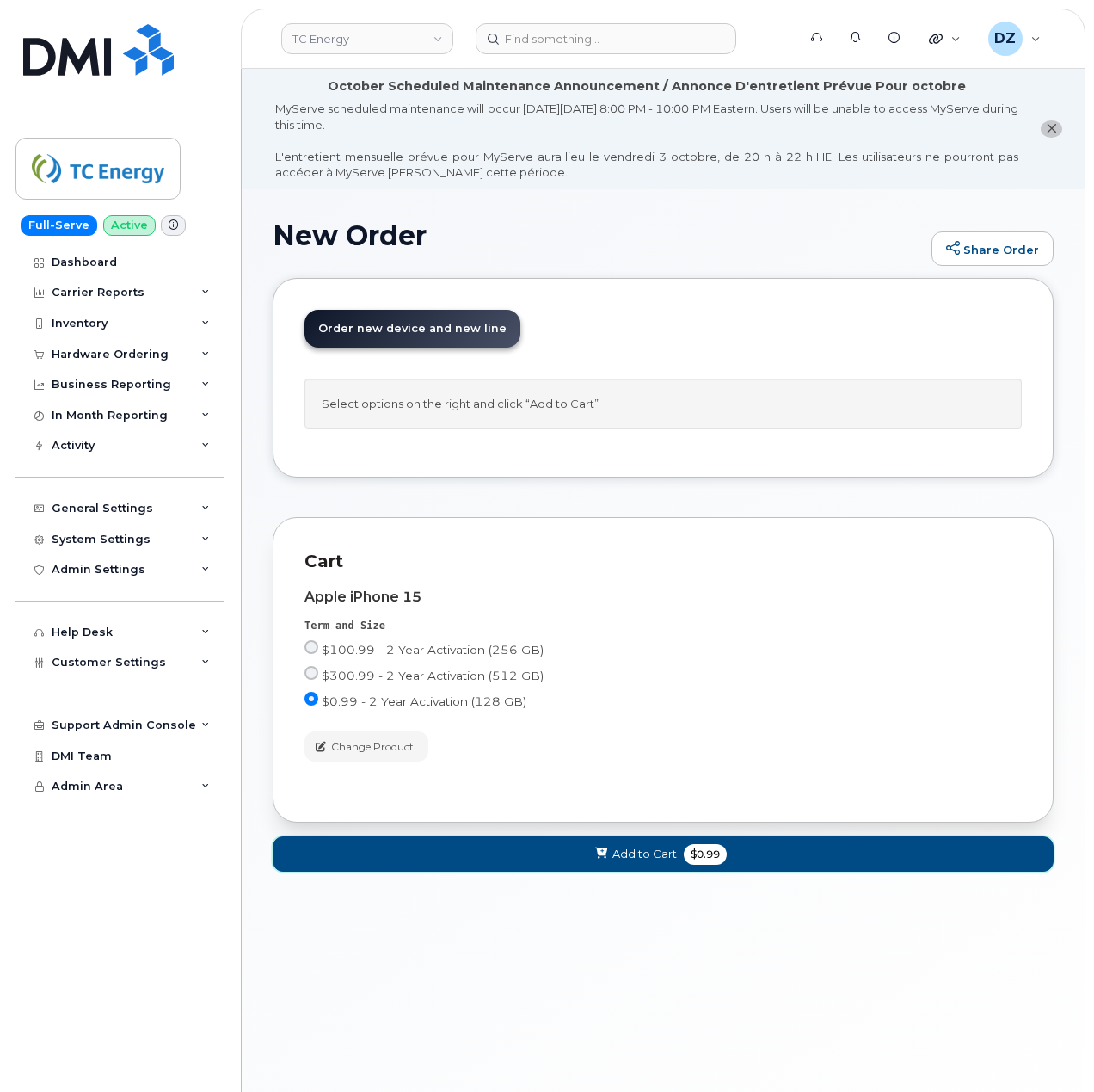
click at [723, 872] on button "Add to Cart $0.99" at bounding box center [663, 854] width 781 height 35
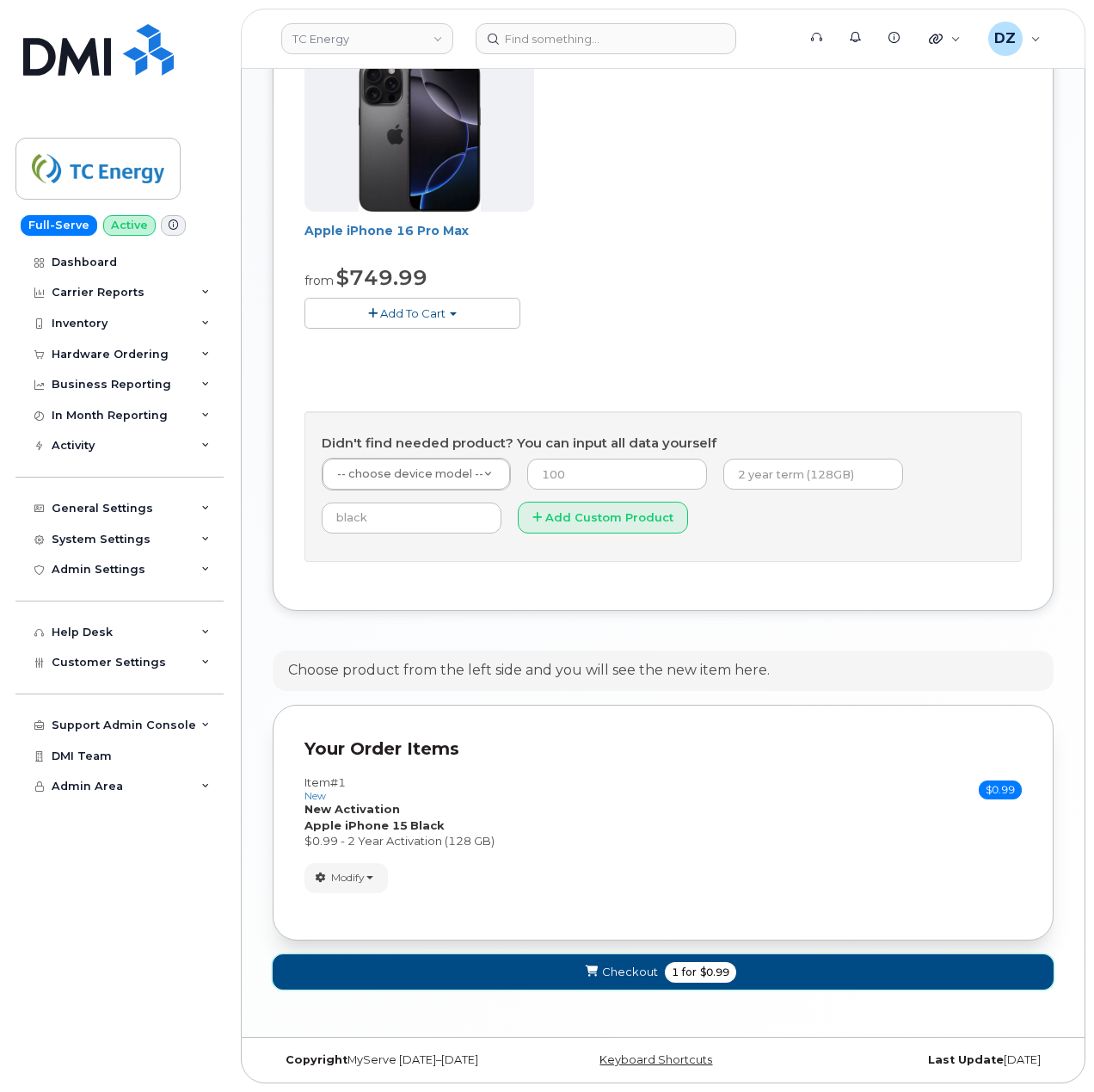
click at [755, 982] on button "Checkout 1 for $0.99" at bounding box center [663, 972] width 781 height 35
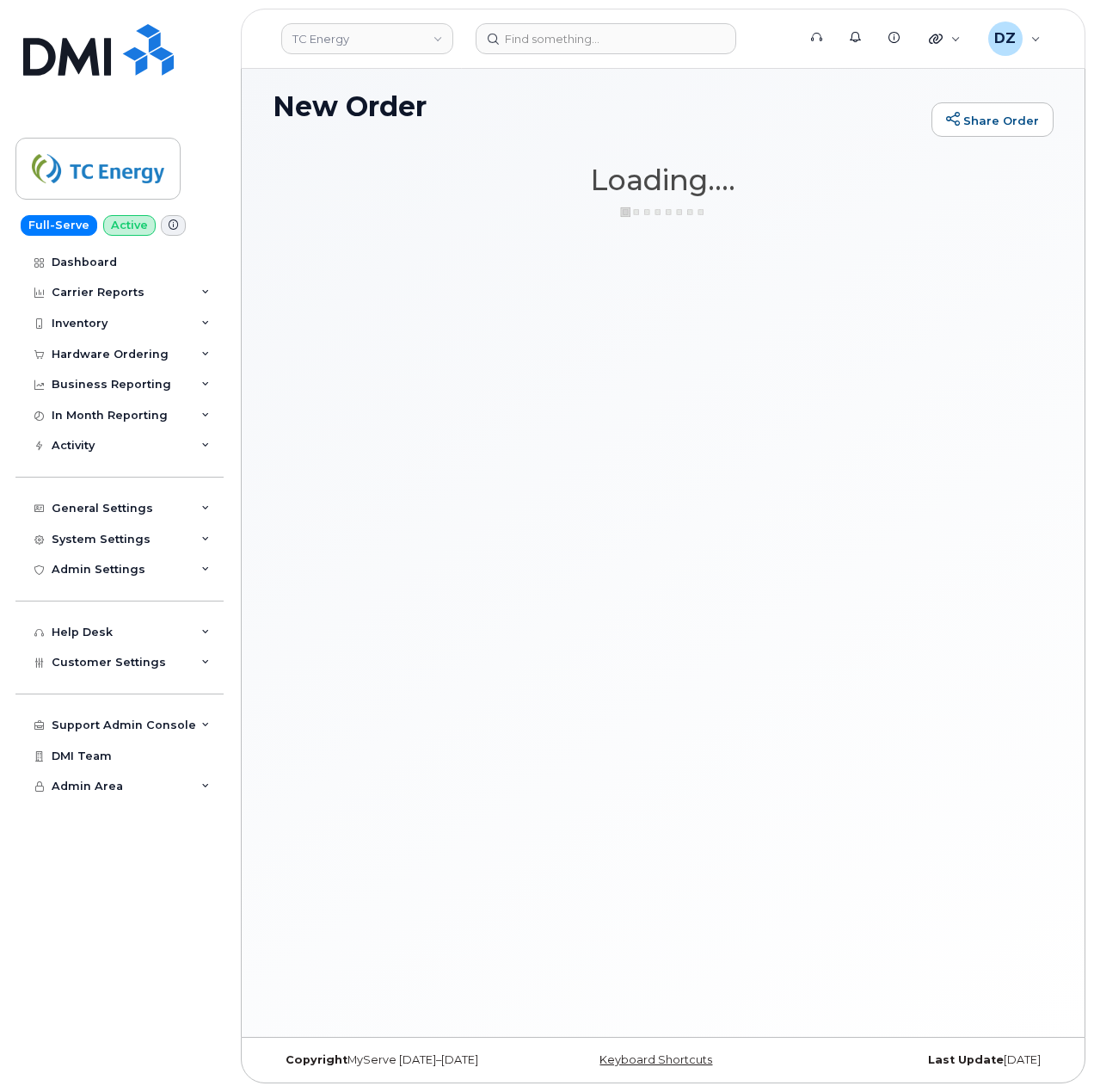
scroll to position [129, 0]
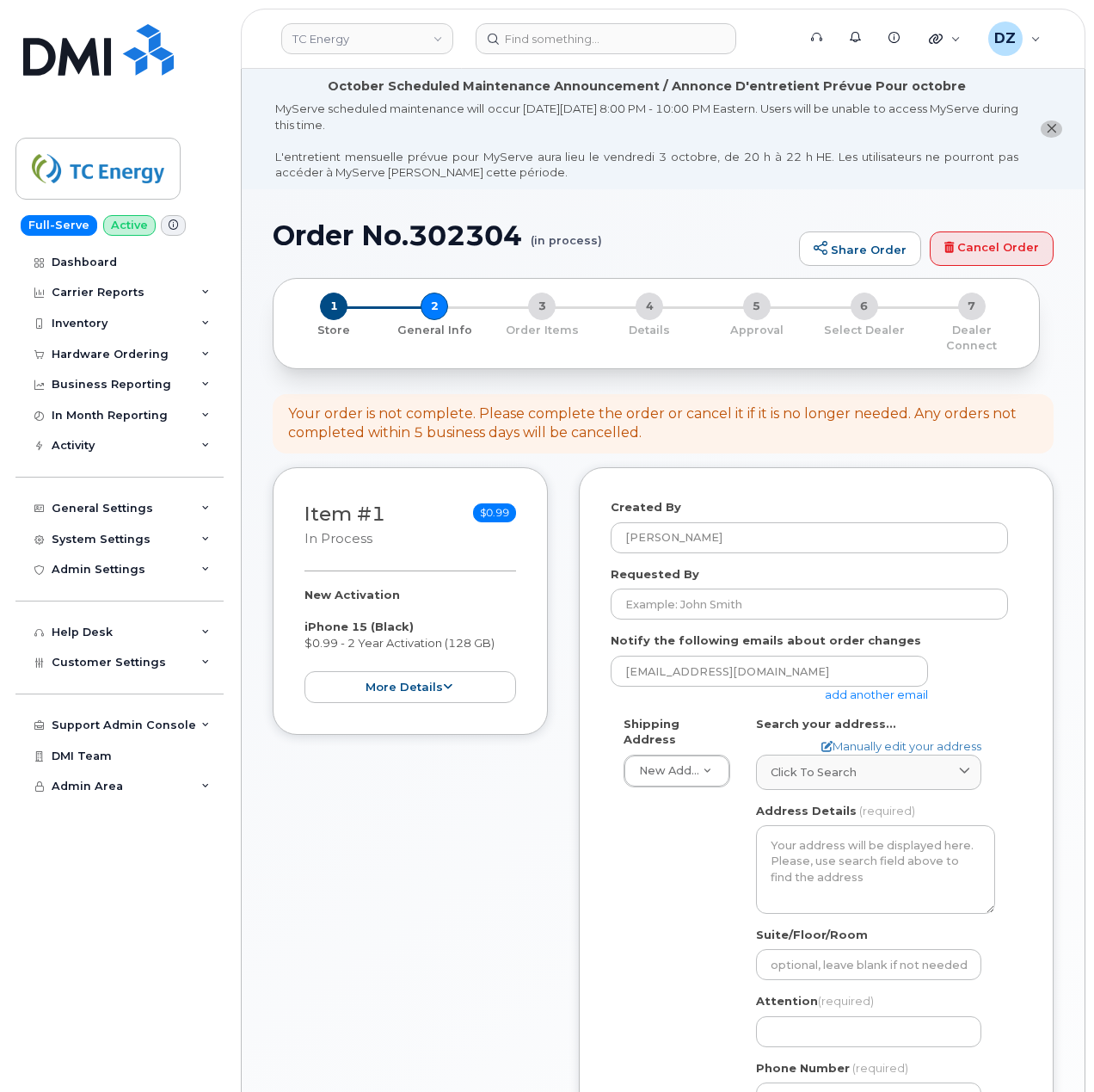
select select
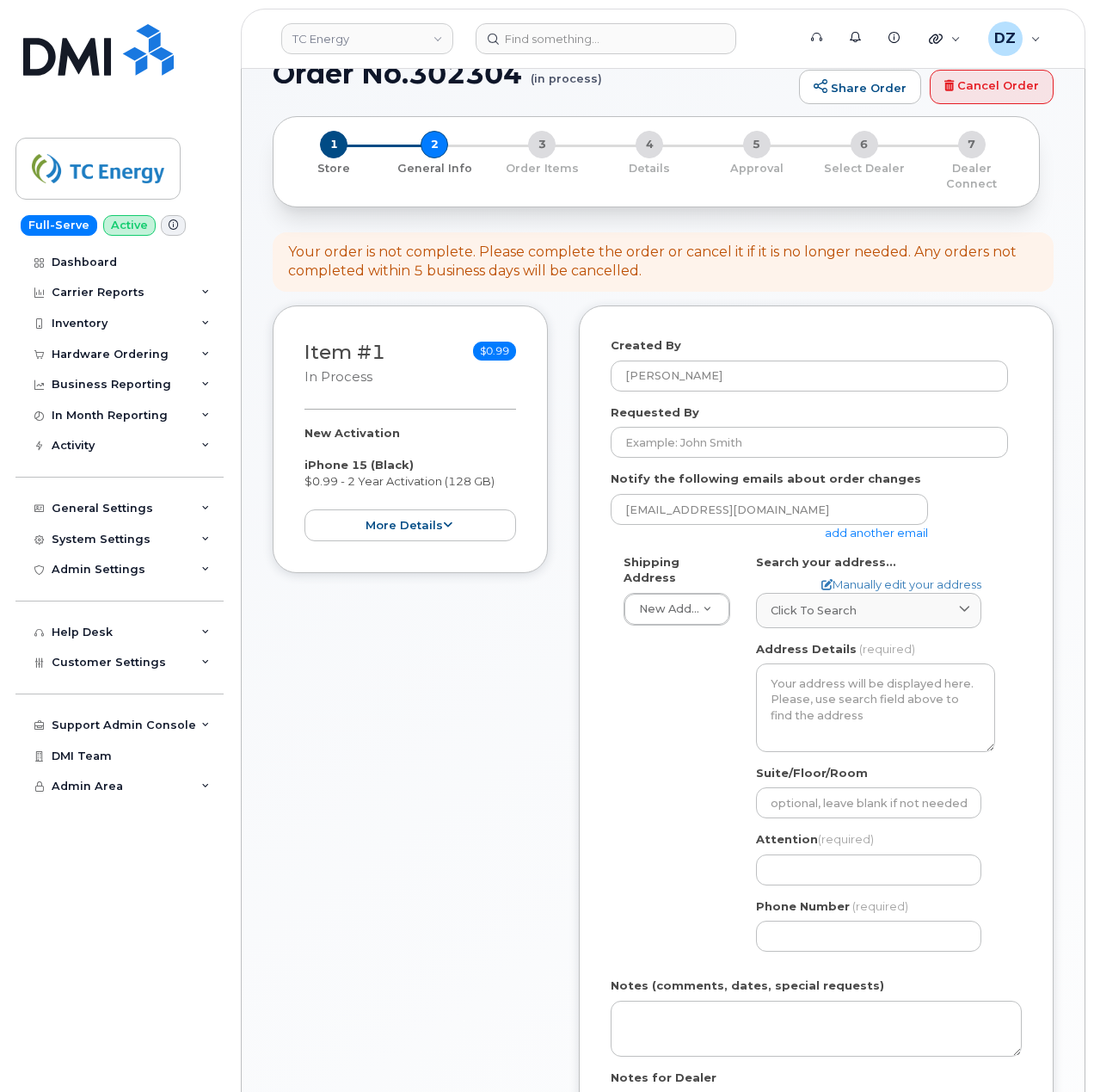
scroll to position [229, 0]
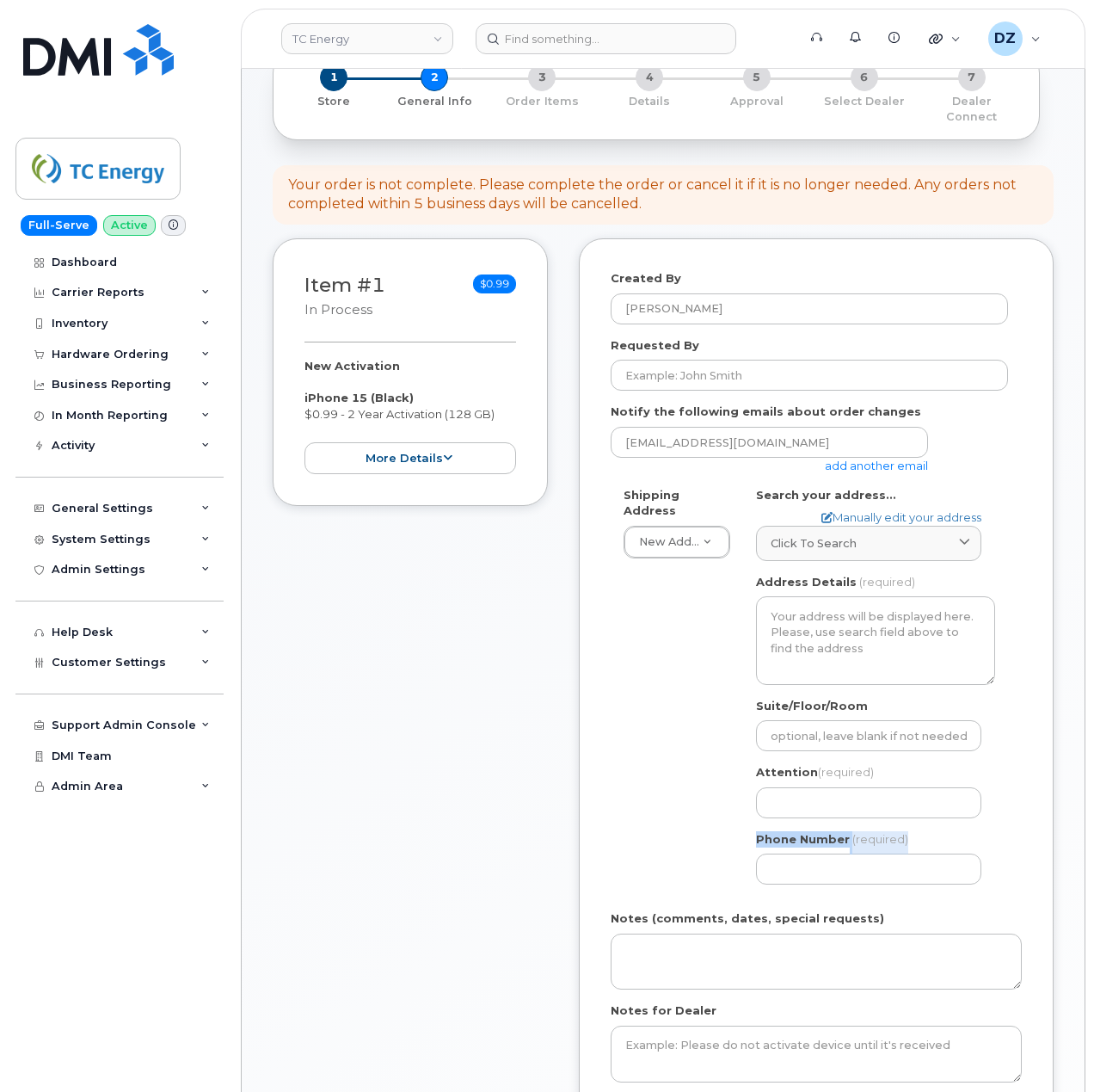
drag, startPoint x: 916, startPoint y: 823, endPoint x: 715, endPoint y: 834, distance: 201.3
click at [715, 834] on div "Shipping Address New Address New Address [STREET_ADDRESS][GEOGRAPHIC_DATA][US_S…" at bounding box center [809, 693] width 397 height 411
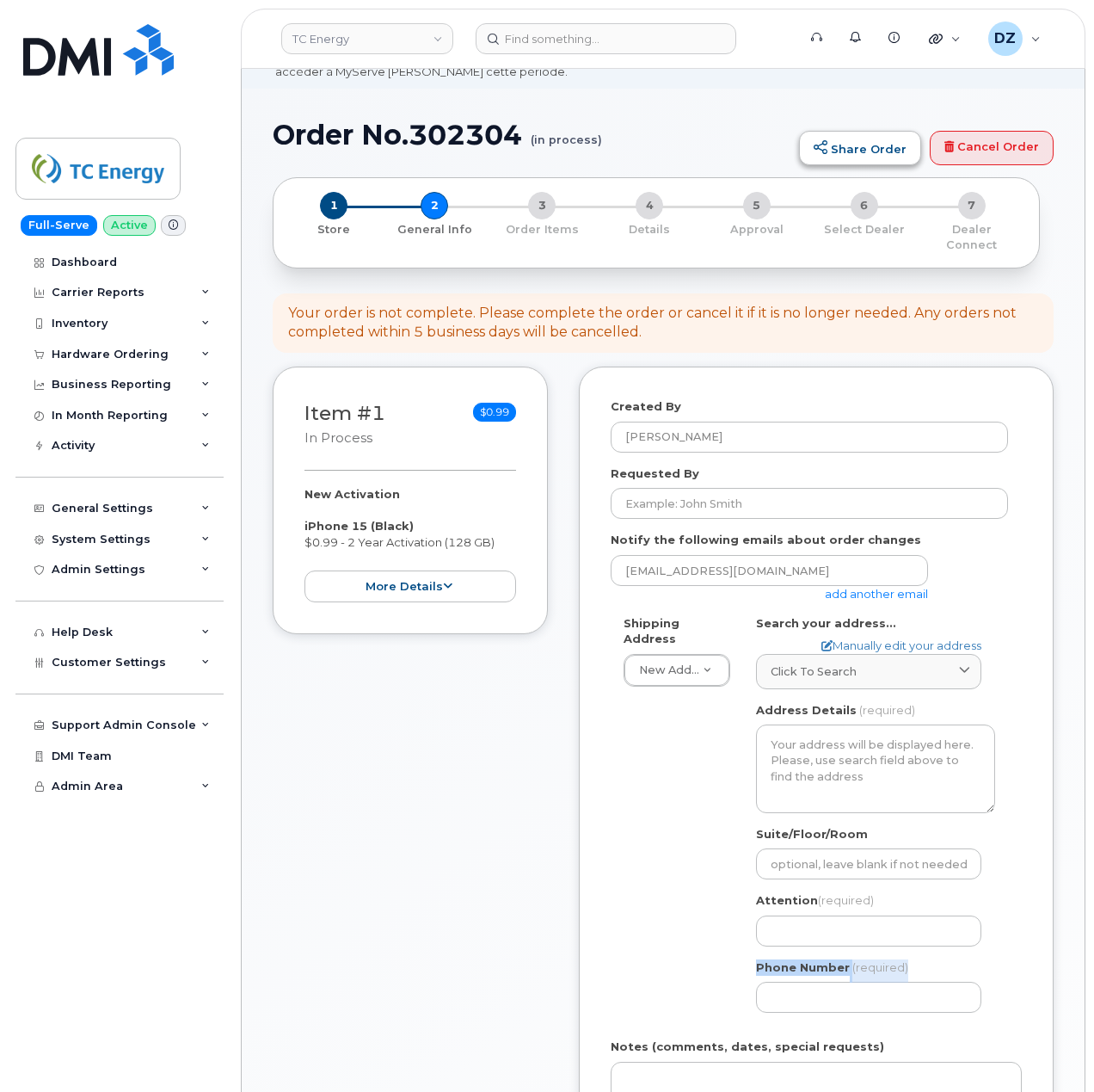
scroll to position [0, 0]
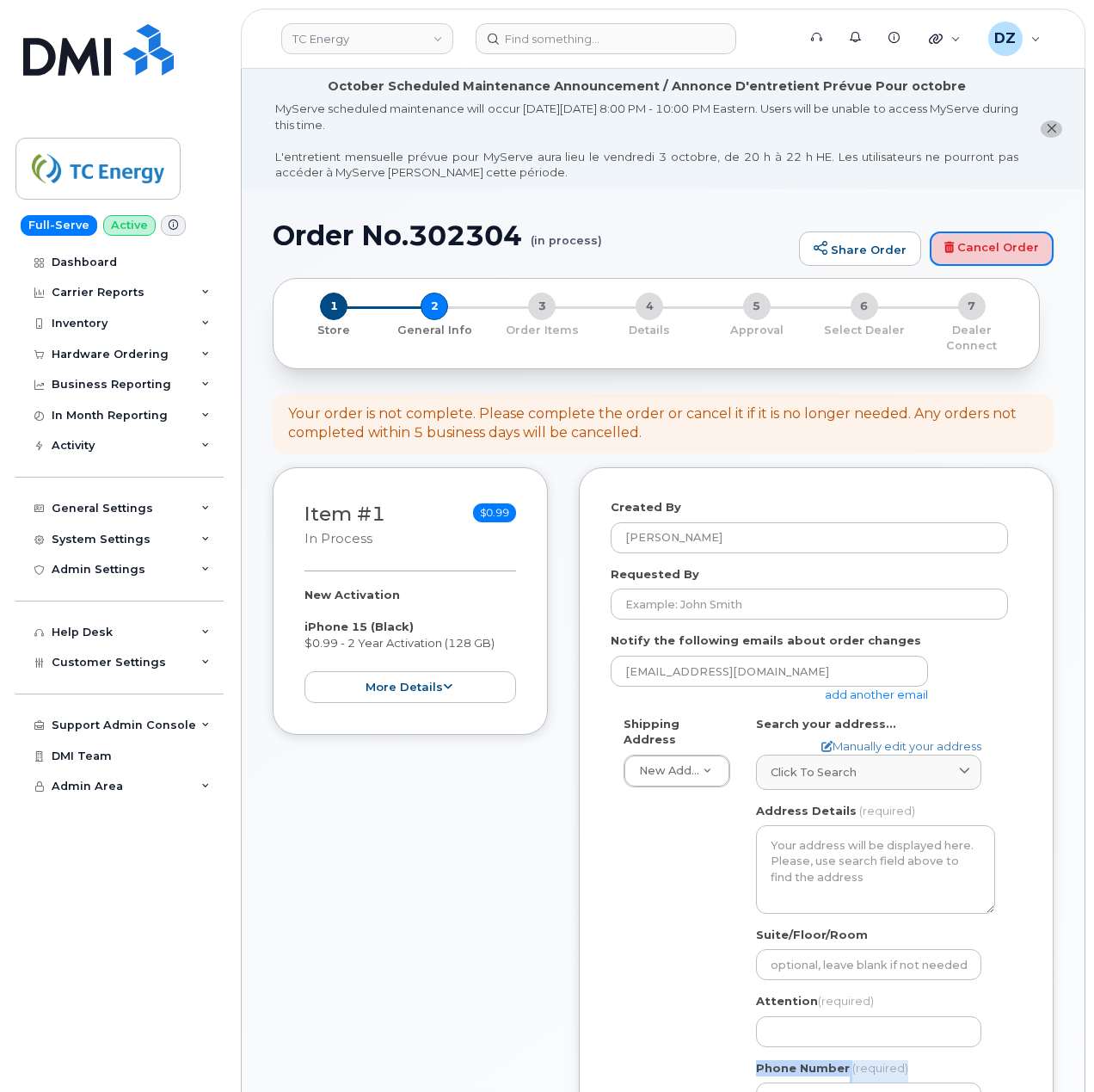
click at [1027, 252] on link "Cancel Order" at bounding box center [991, 248] width 124 height 34
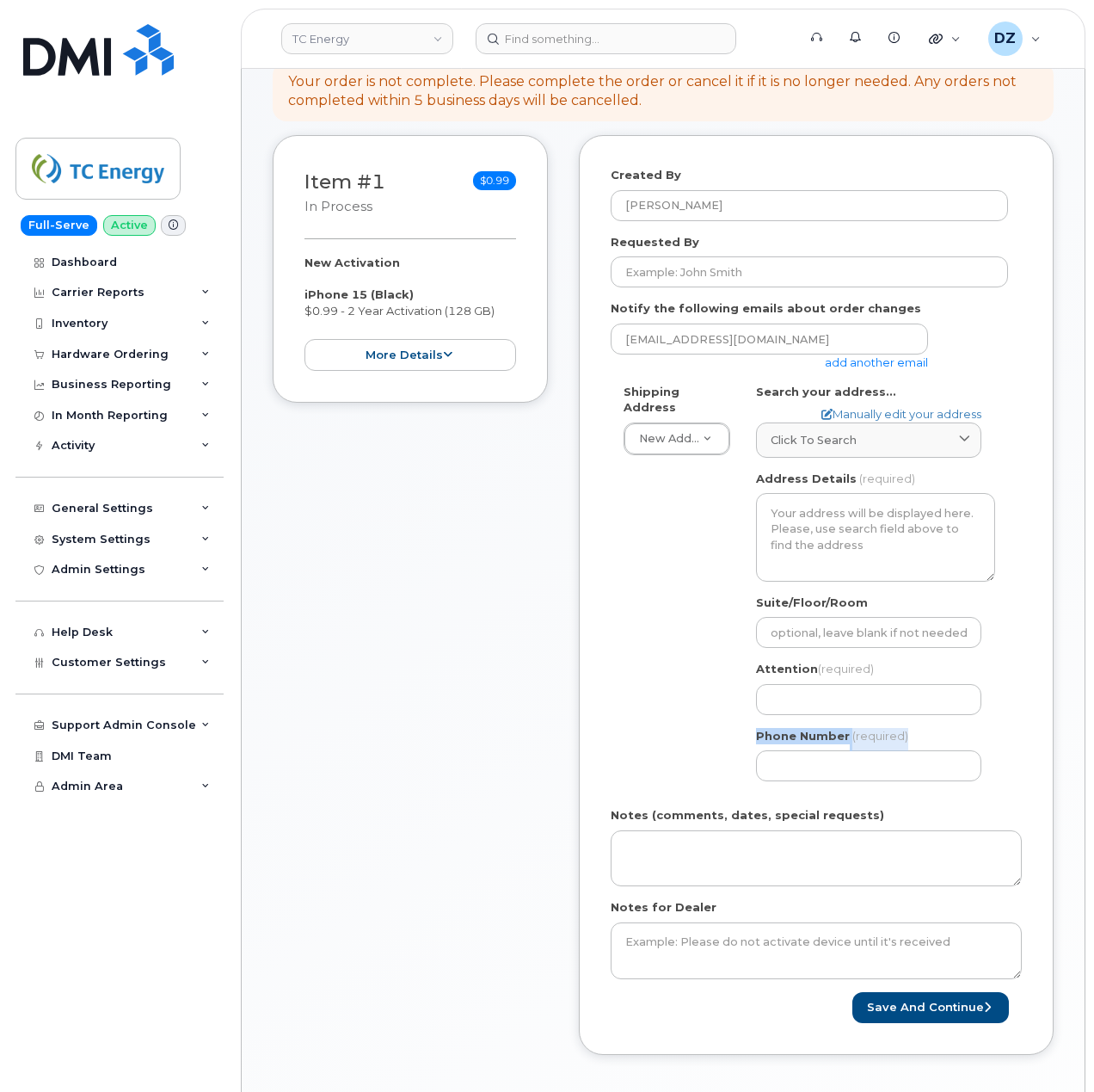
scroll to position [344, 0]
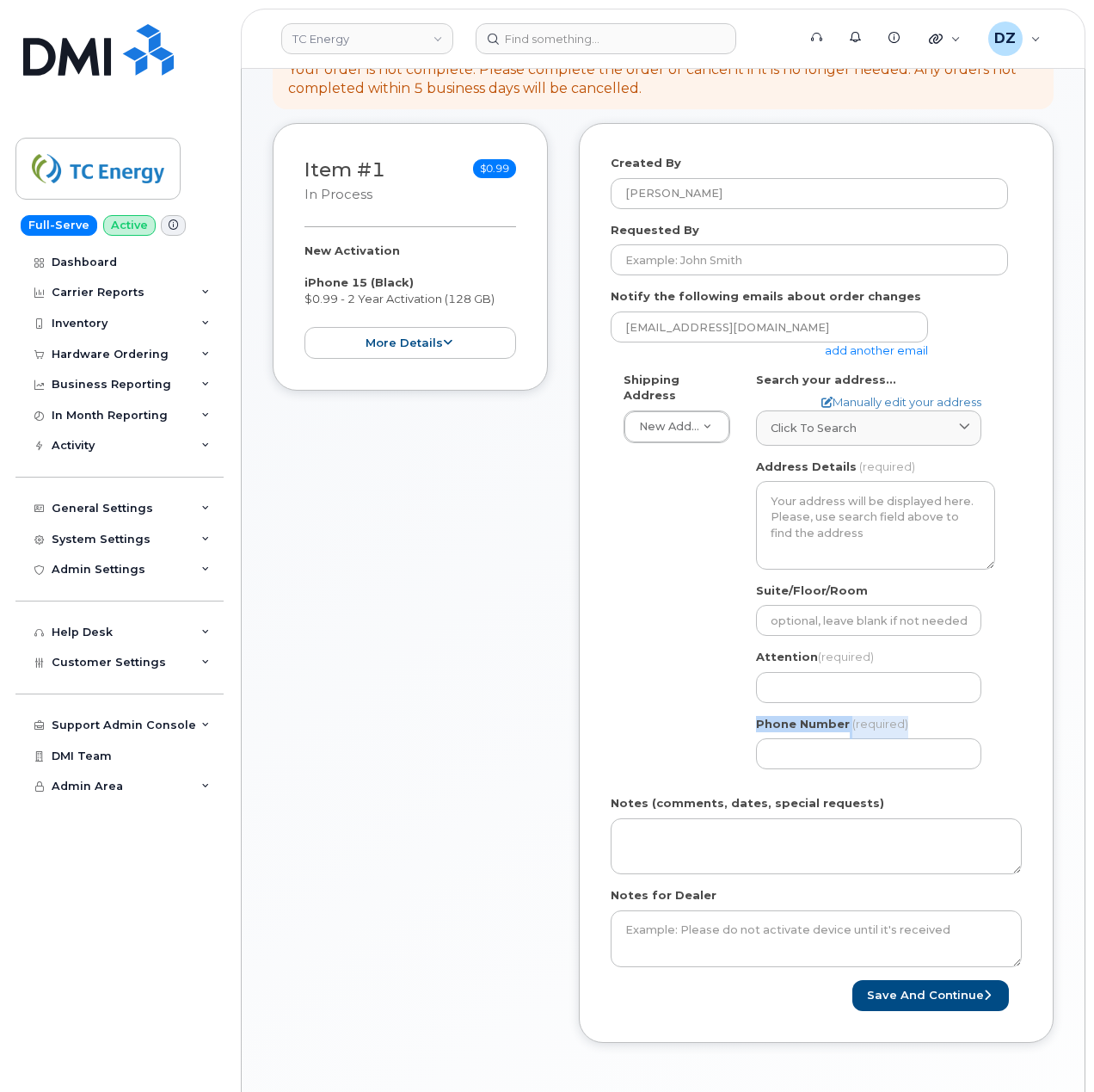
click at [920, 715] on div "Phone Number (required)" at bounding box center [876, 742] width 239 height 54
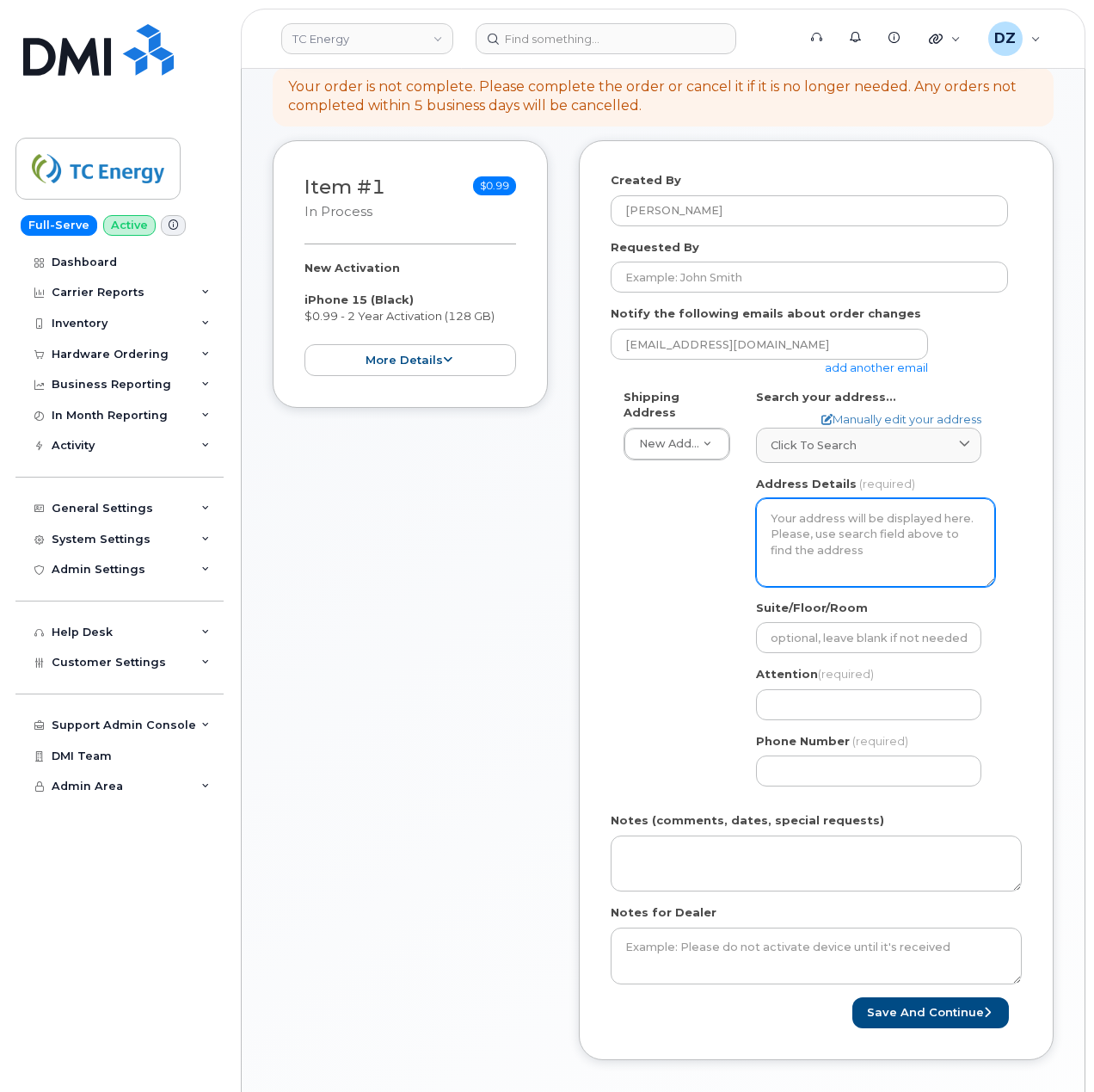
scroll to position [114, 0]
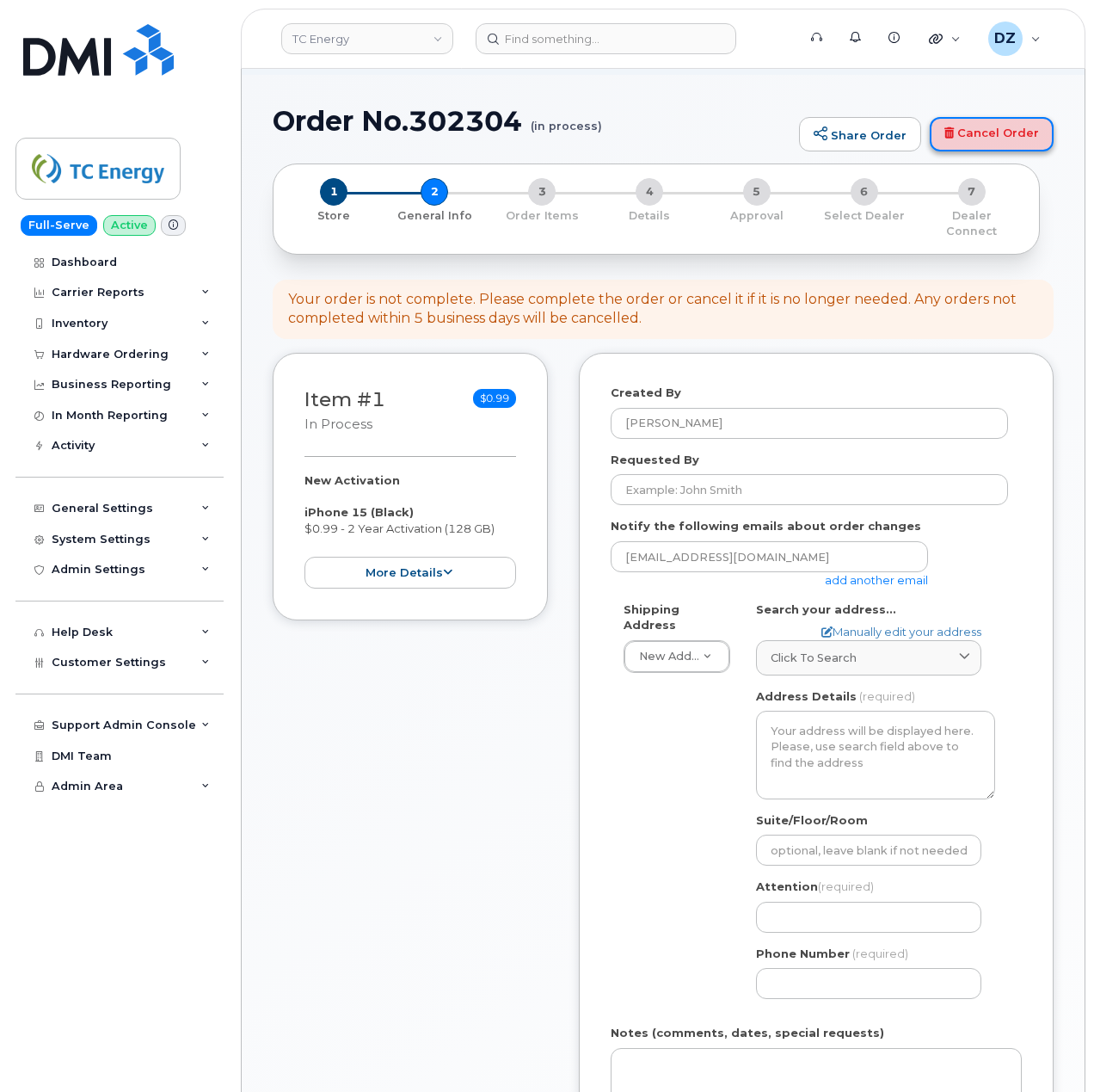
click at [1005, 132] on link "Cancel Order" at bounding box center [991, 134] width 124 height 34
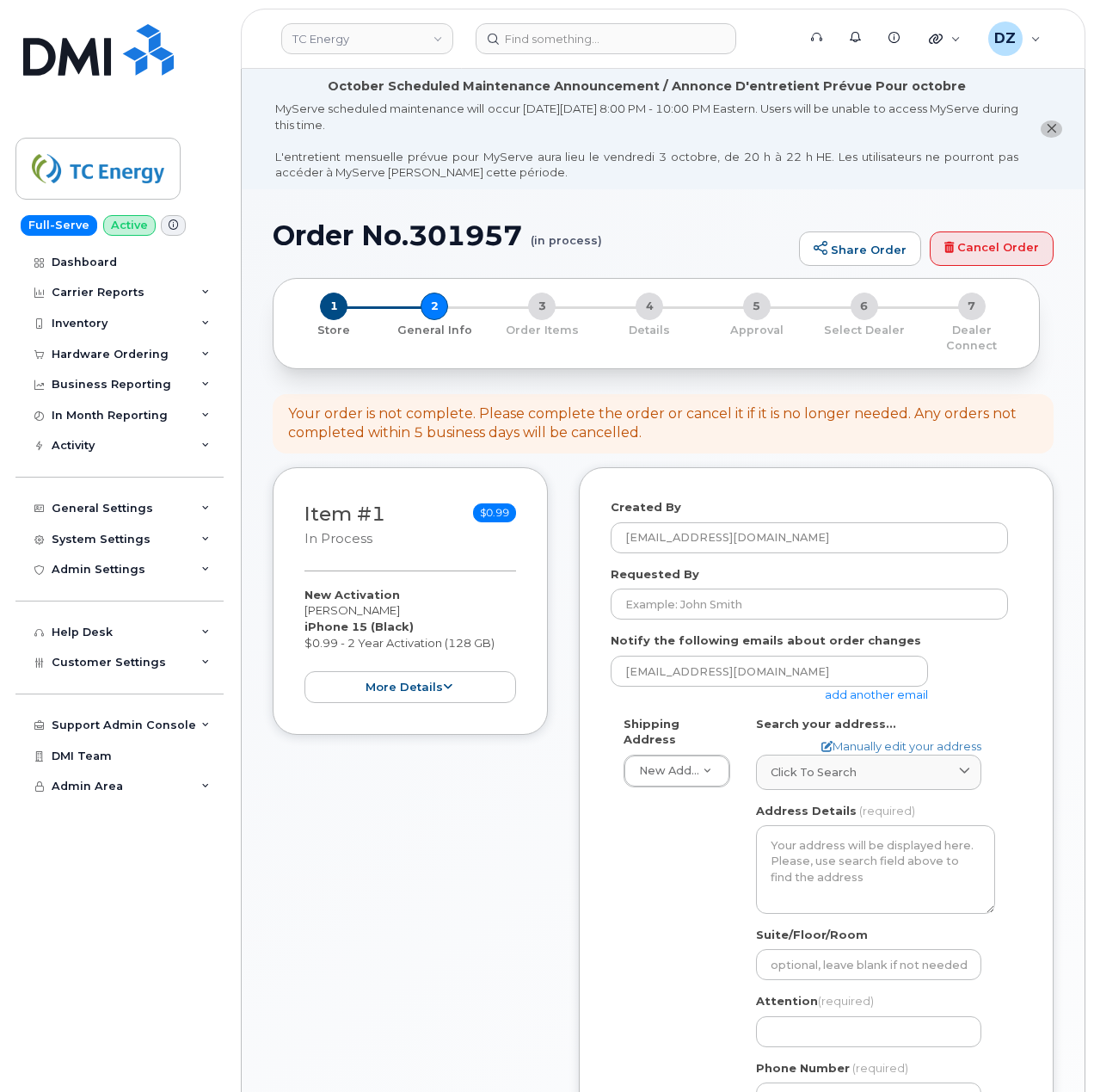
select select
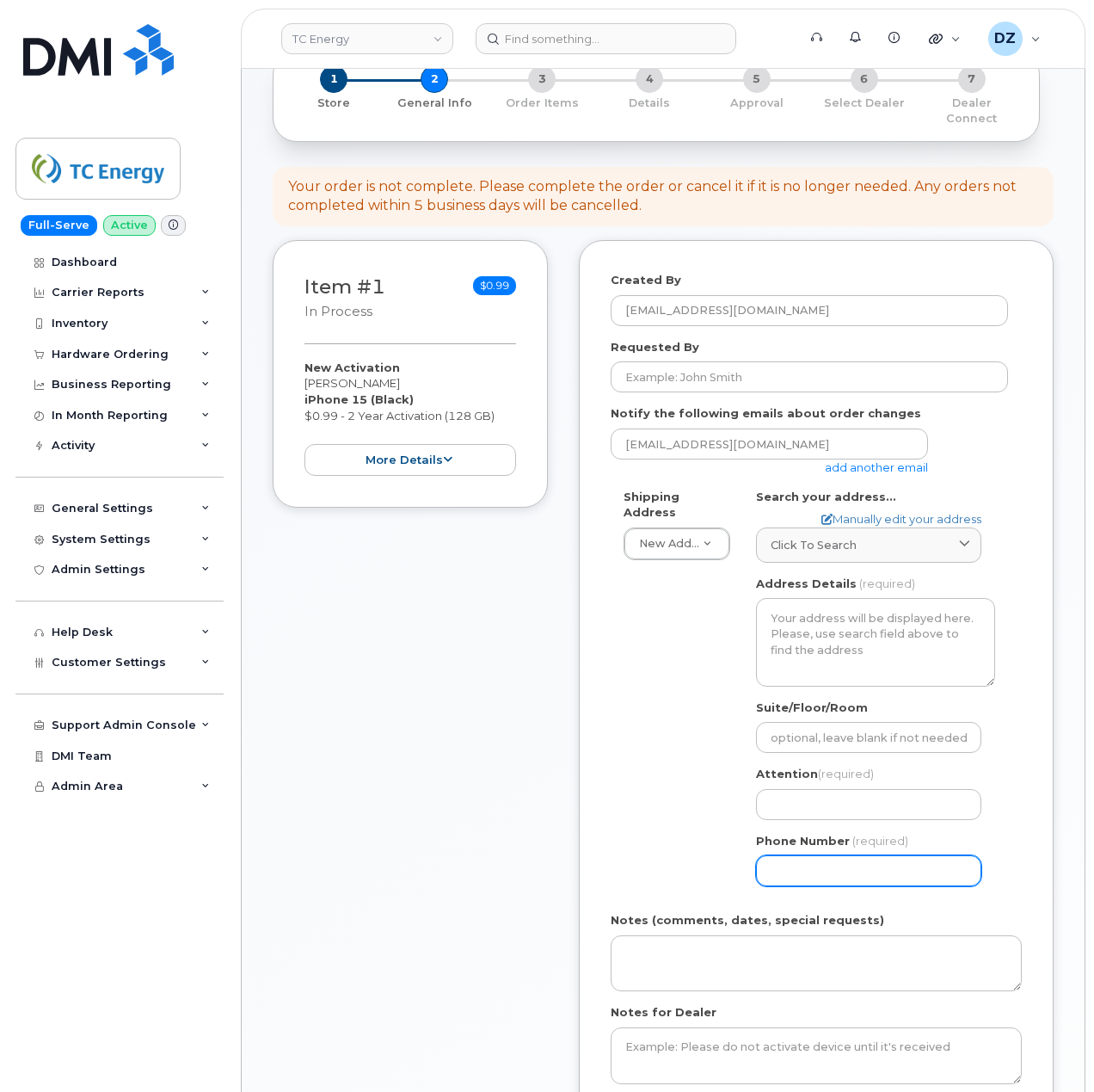
scroll to position [229, 0]
